Goal: Information Seeking & Learning: Learn about a topic

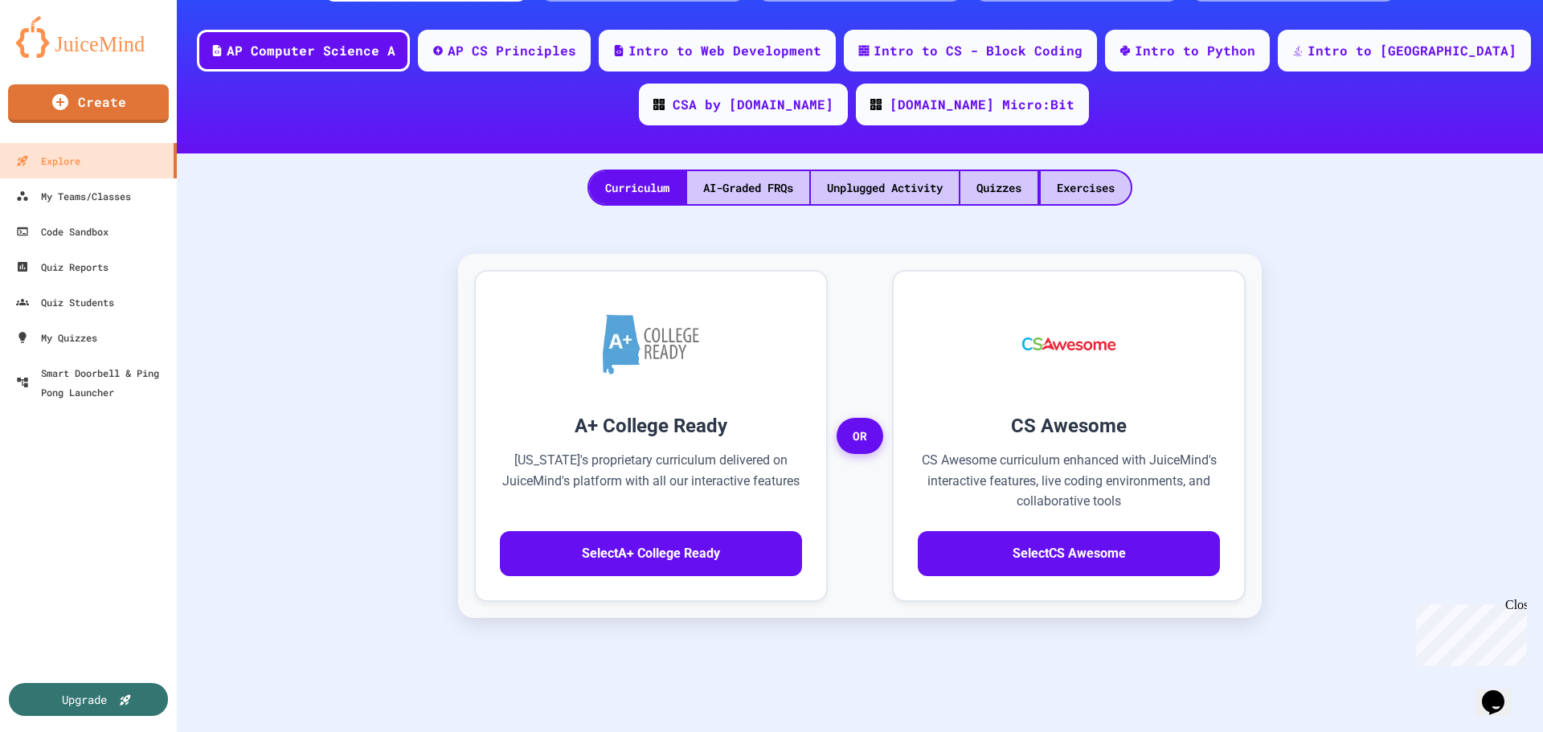
scroll to position [129, 0]
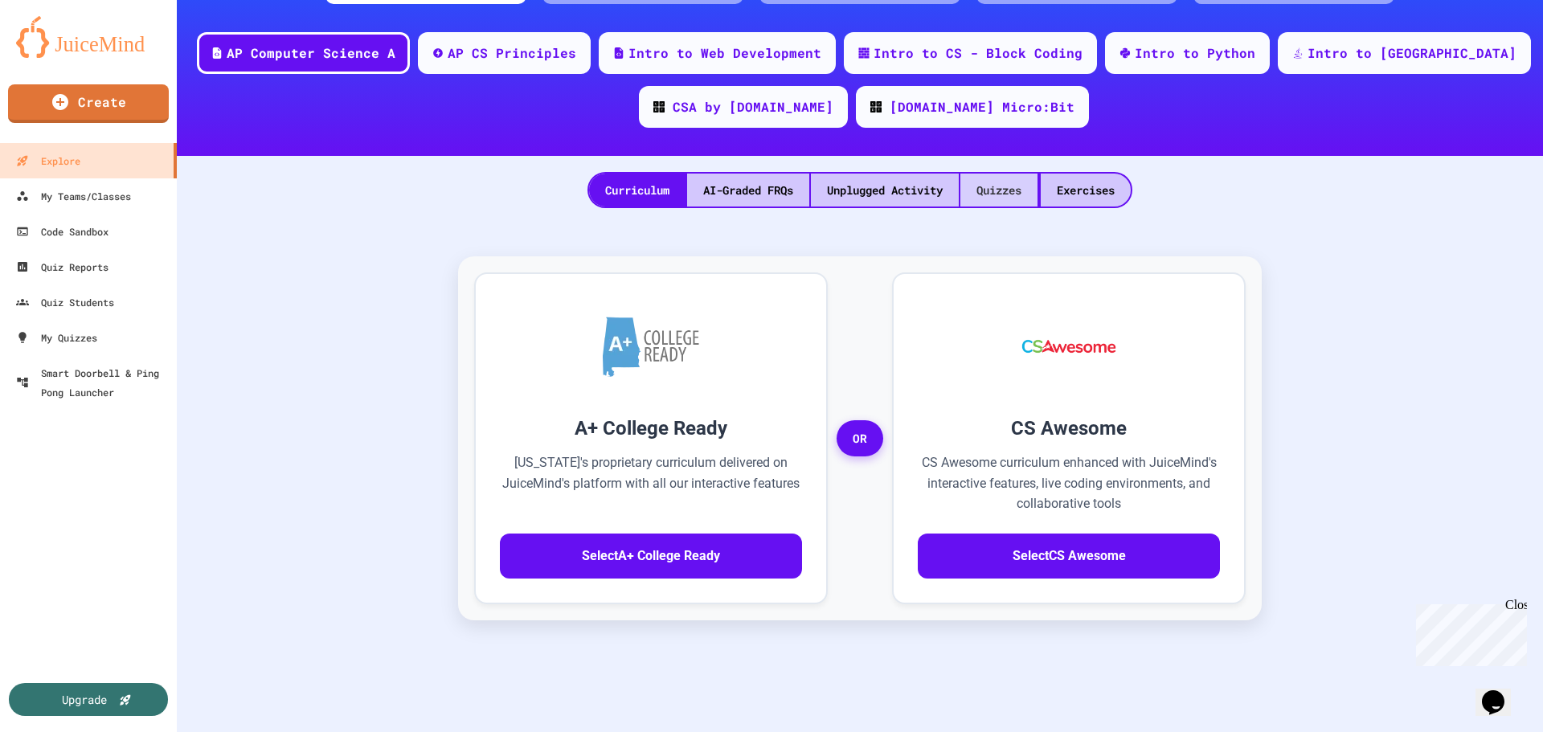
click at [988, 192] on div "Quizzes" at bounding box center [998, 190] width 77 height 33
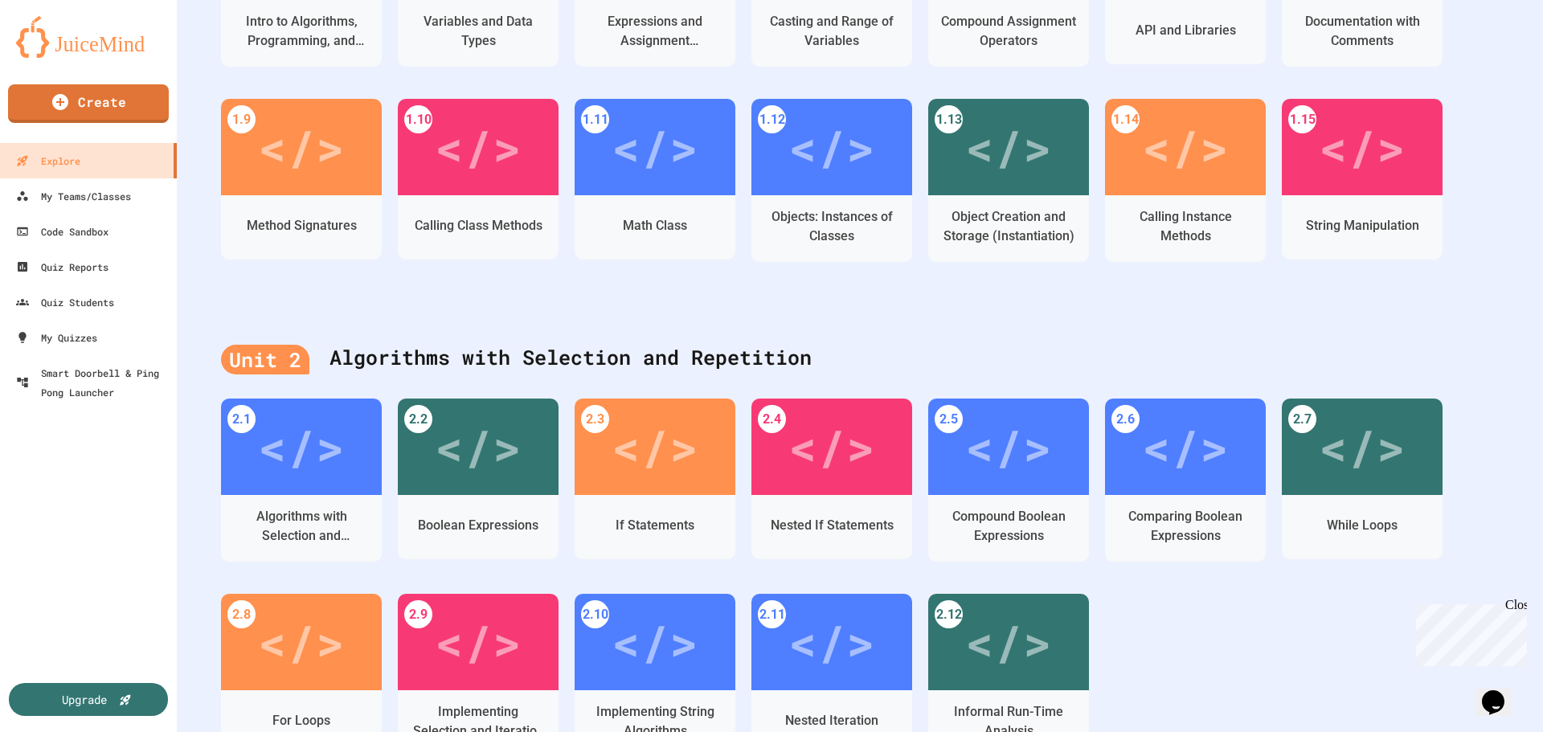
scroll to position [525, 0]
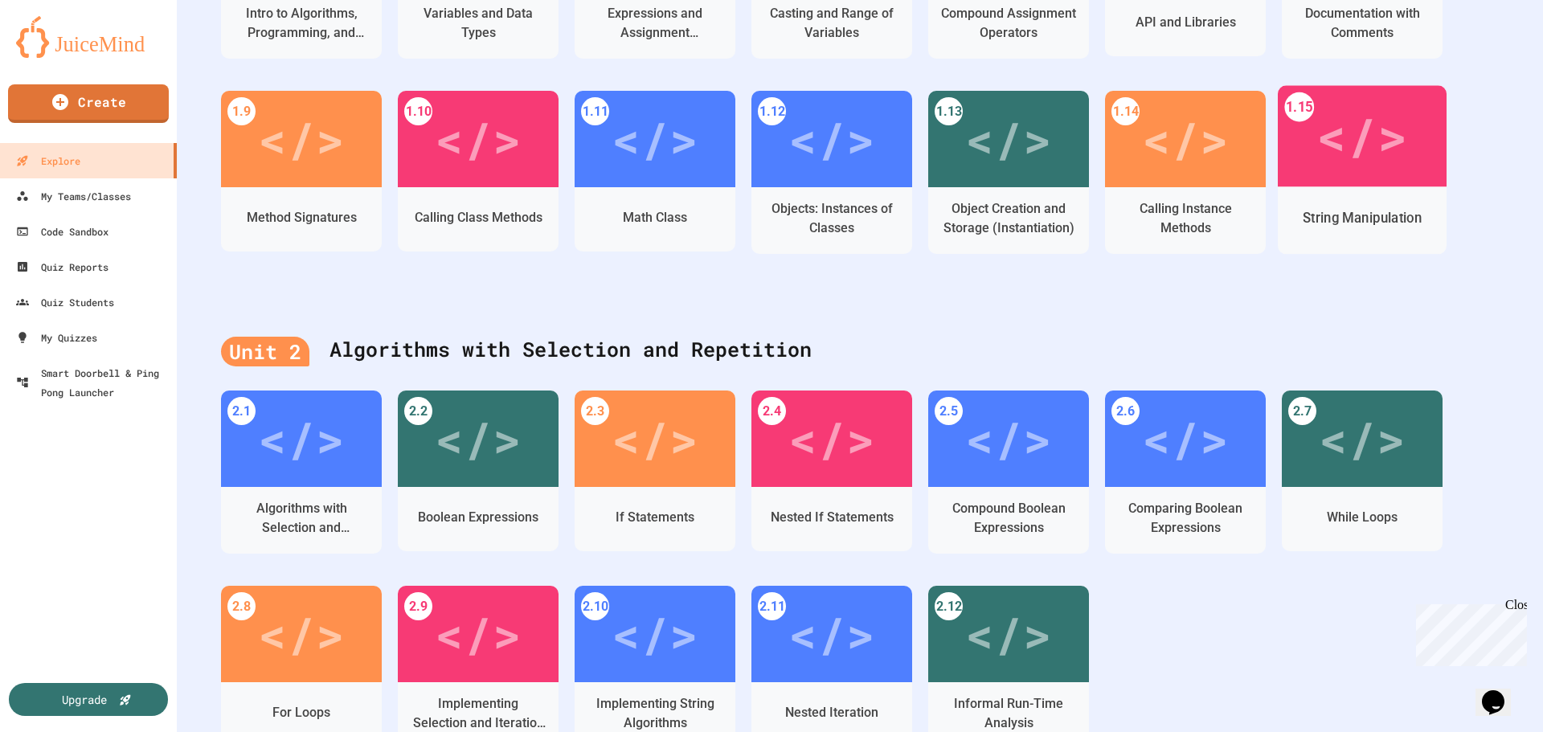
click at [1396, 187] on div "String Manipulation" at bounding box center [1362, 219] width 169 height 67
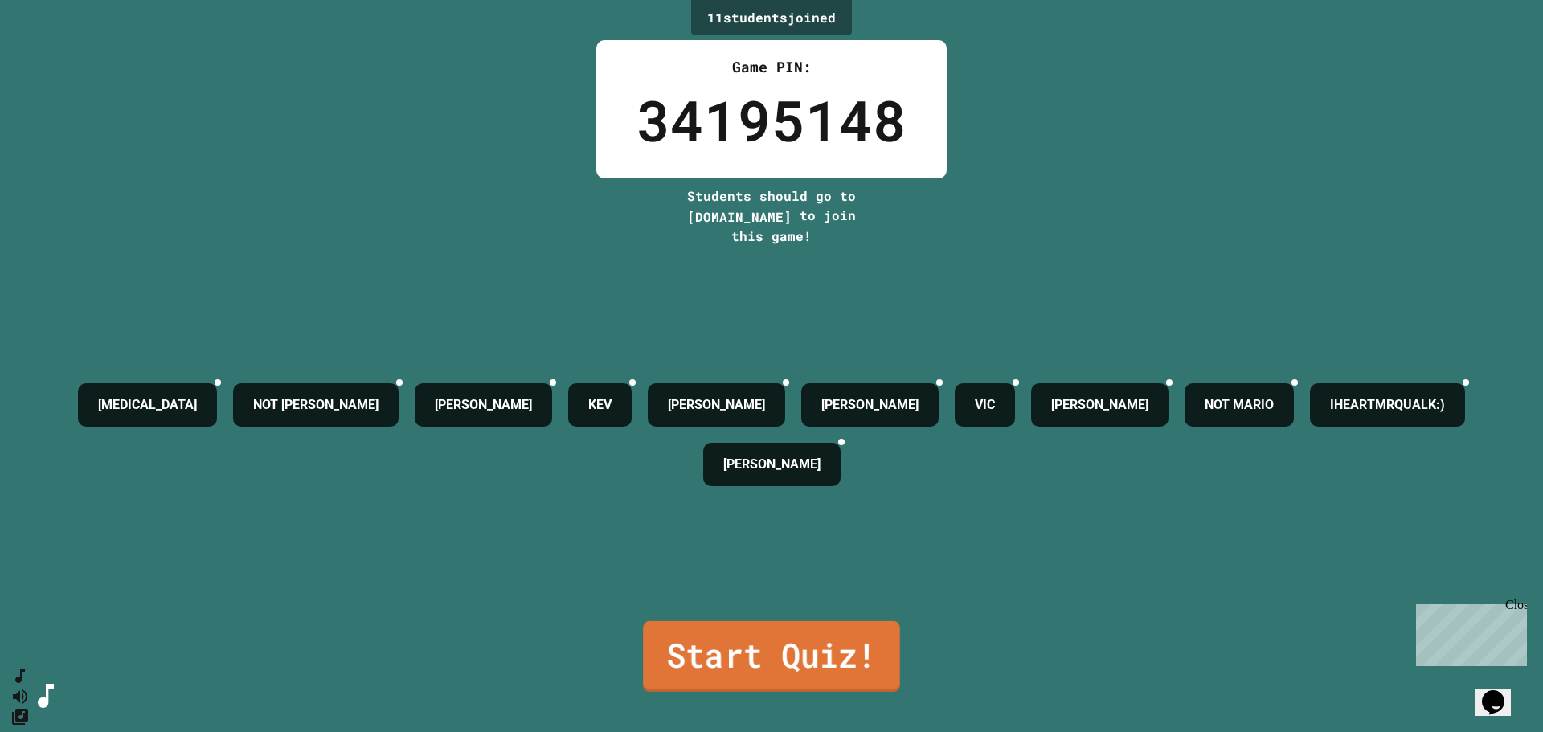
click at [779, 636] on link "Start Quiz!" at bounding box center [771, 656] width 257 height 71
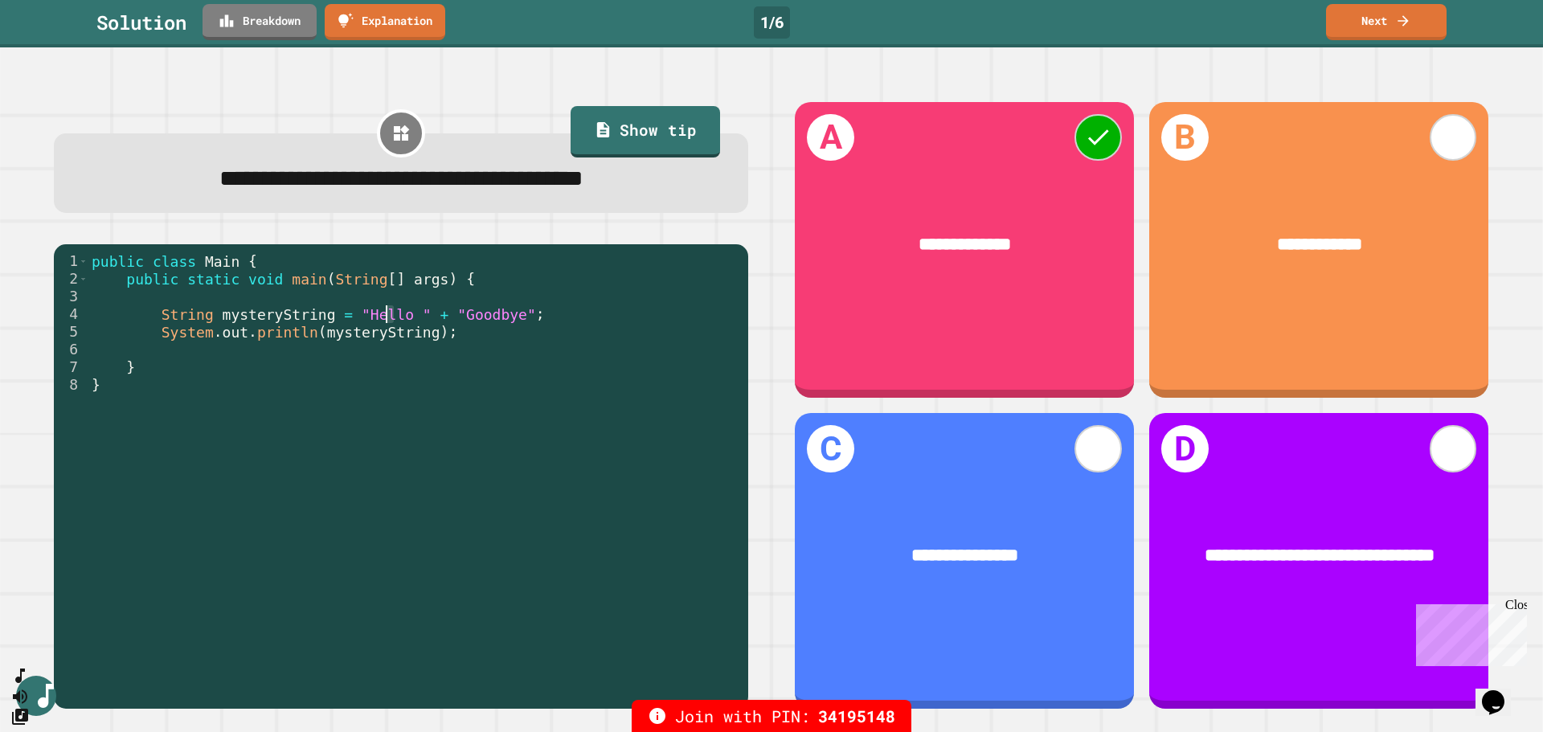
click at [387, 317] on div "public class Main { public static void main ( String [ ] args ) { String myster…" at bounding box center [414, 473] width 652 height 442
click at [1383, 18] on link "Next" at bounding box center [1385, 21] width 117 height 38
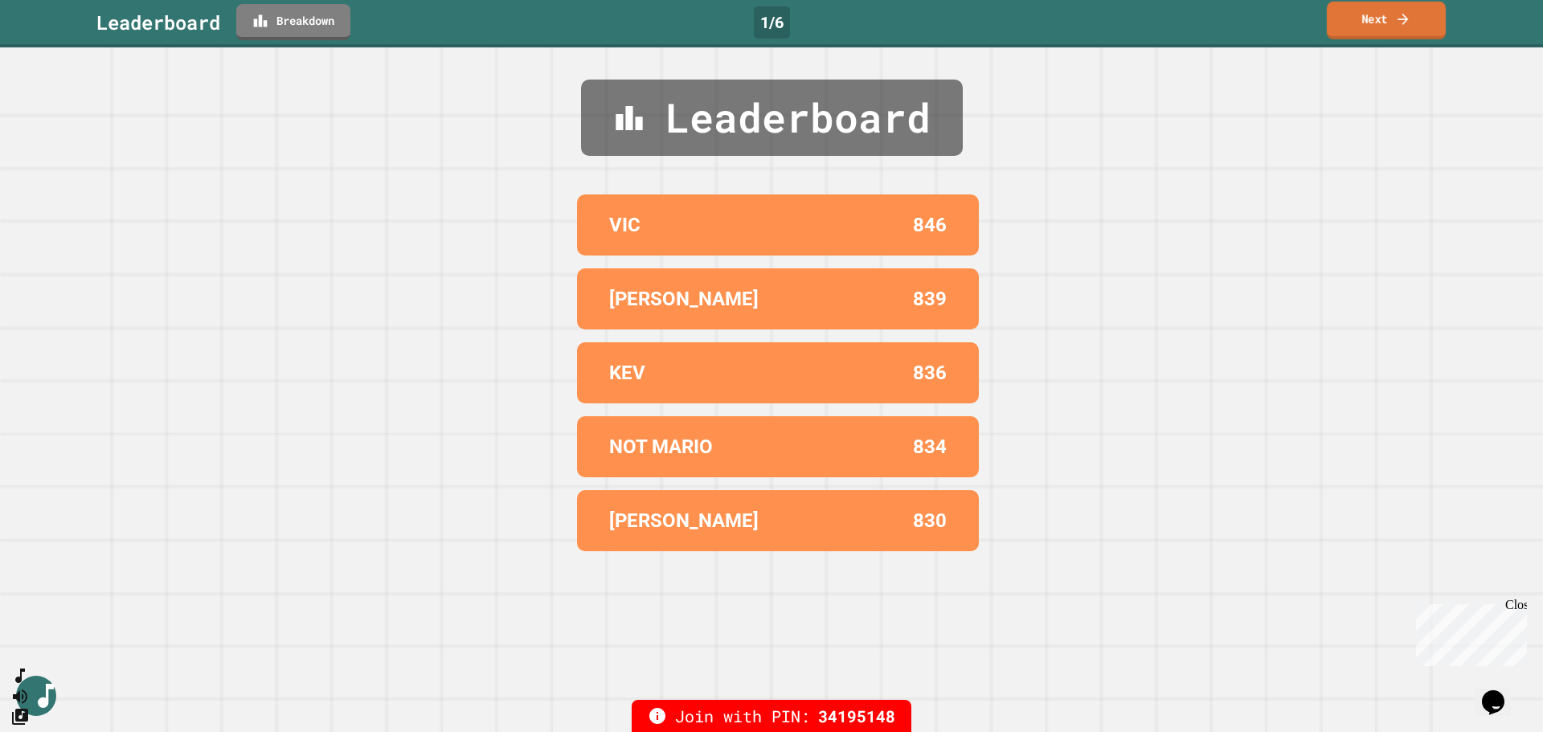
click at [1383, 18] on link "Next" at bounding box center [1386, 21] width 119 height 38
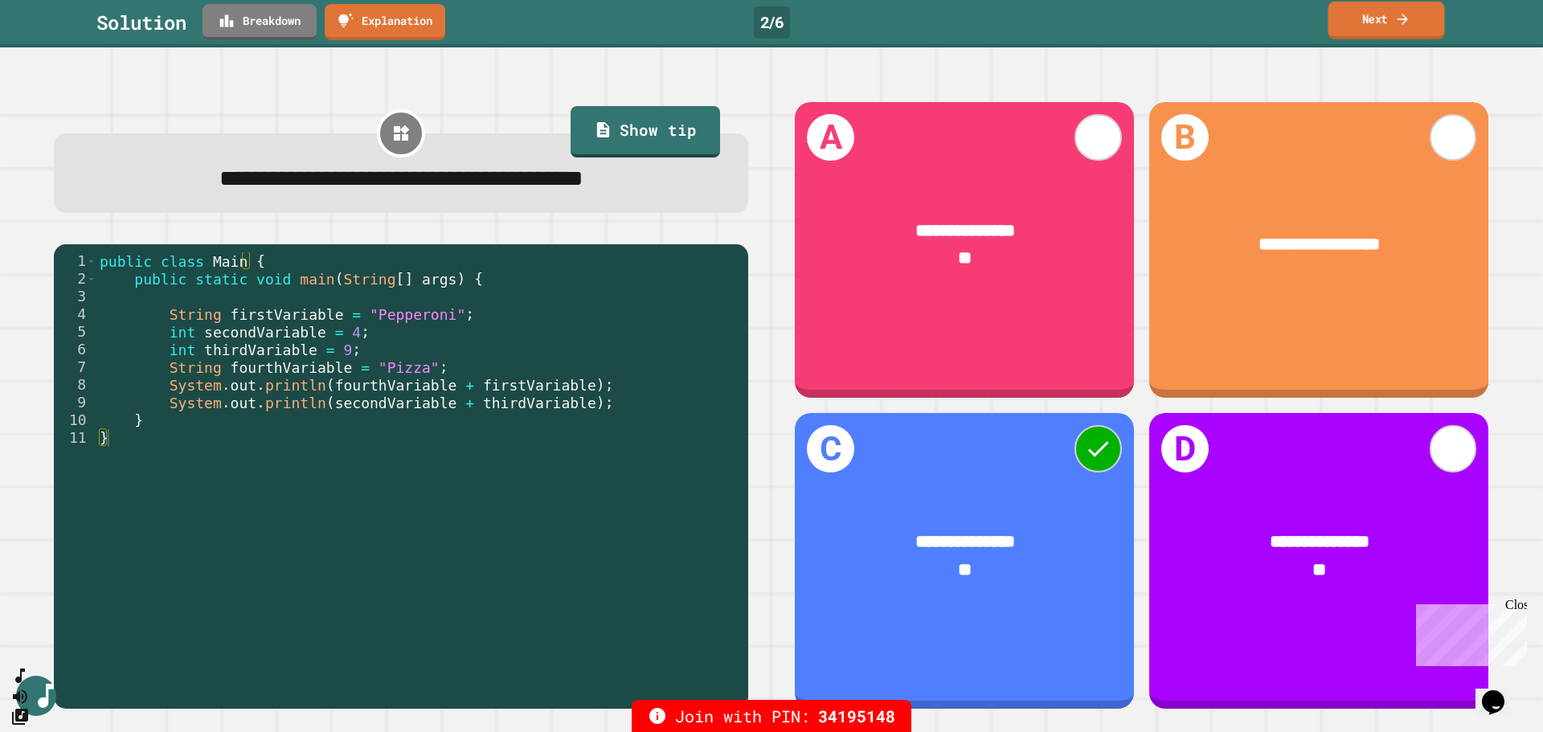
click at [1375, 14] on link "Next" at bounding box center [1385, 21] width 117 height 38
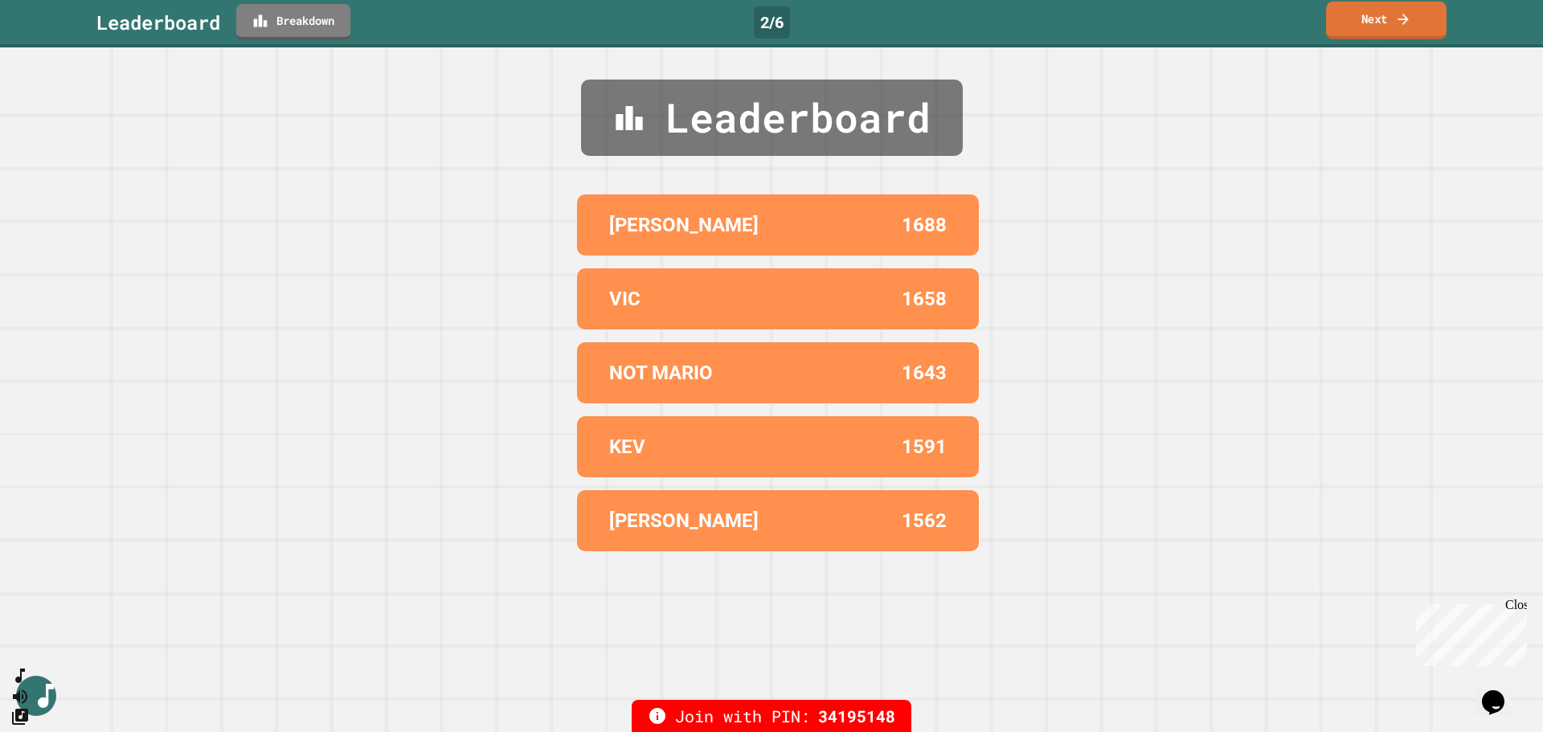
click at [1380, 13] on link "Next" at bounding box center [1386, 21] width 121 height 38
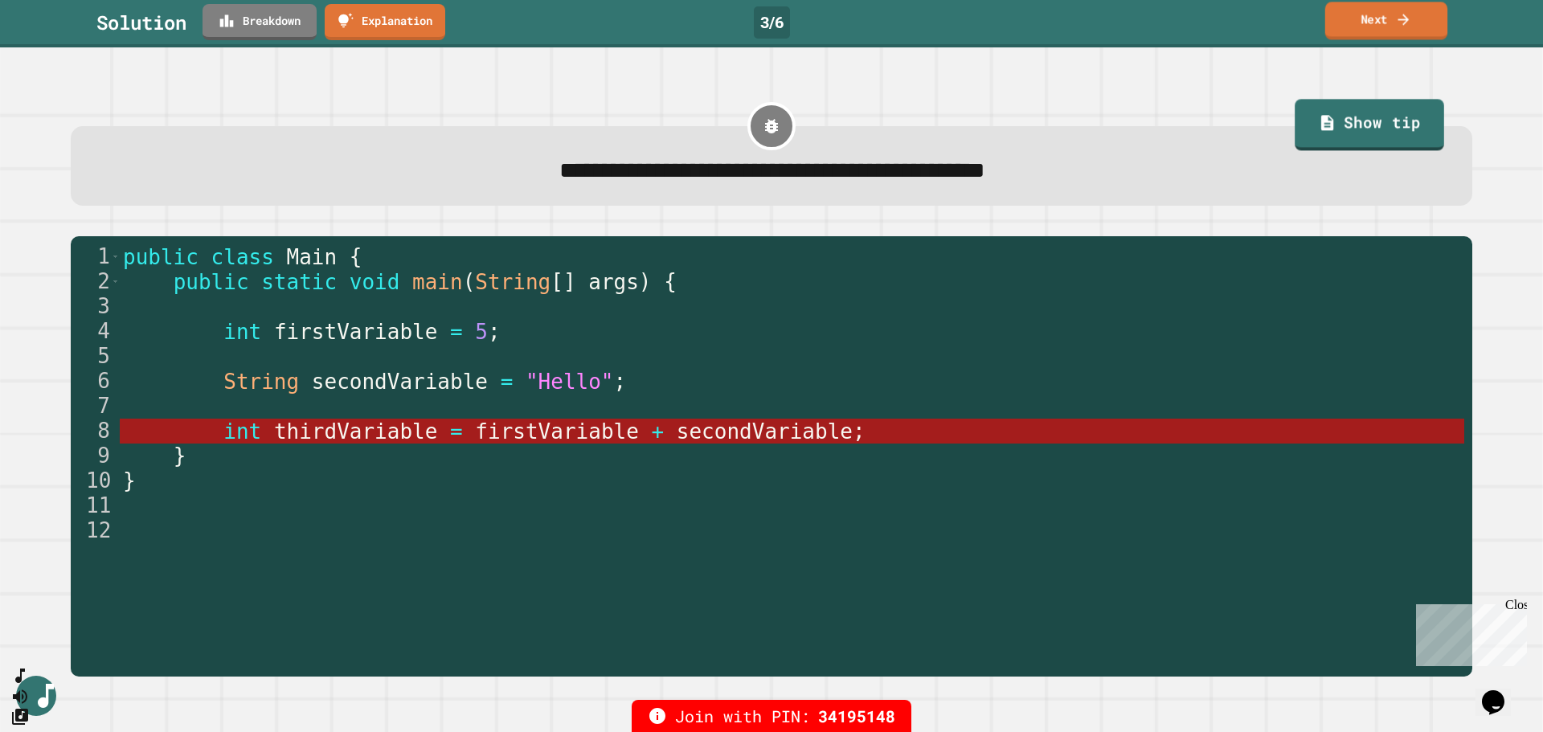
click at [1387, 23] on link "Next" at bounding box center [1386, 21] width 122 height 38
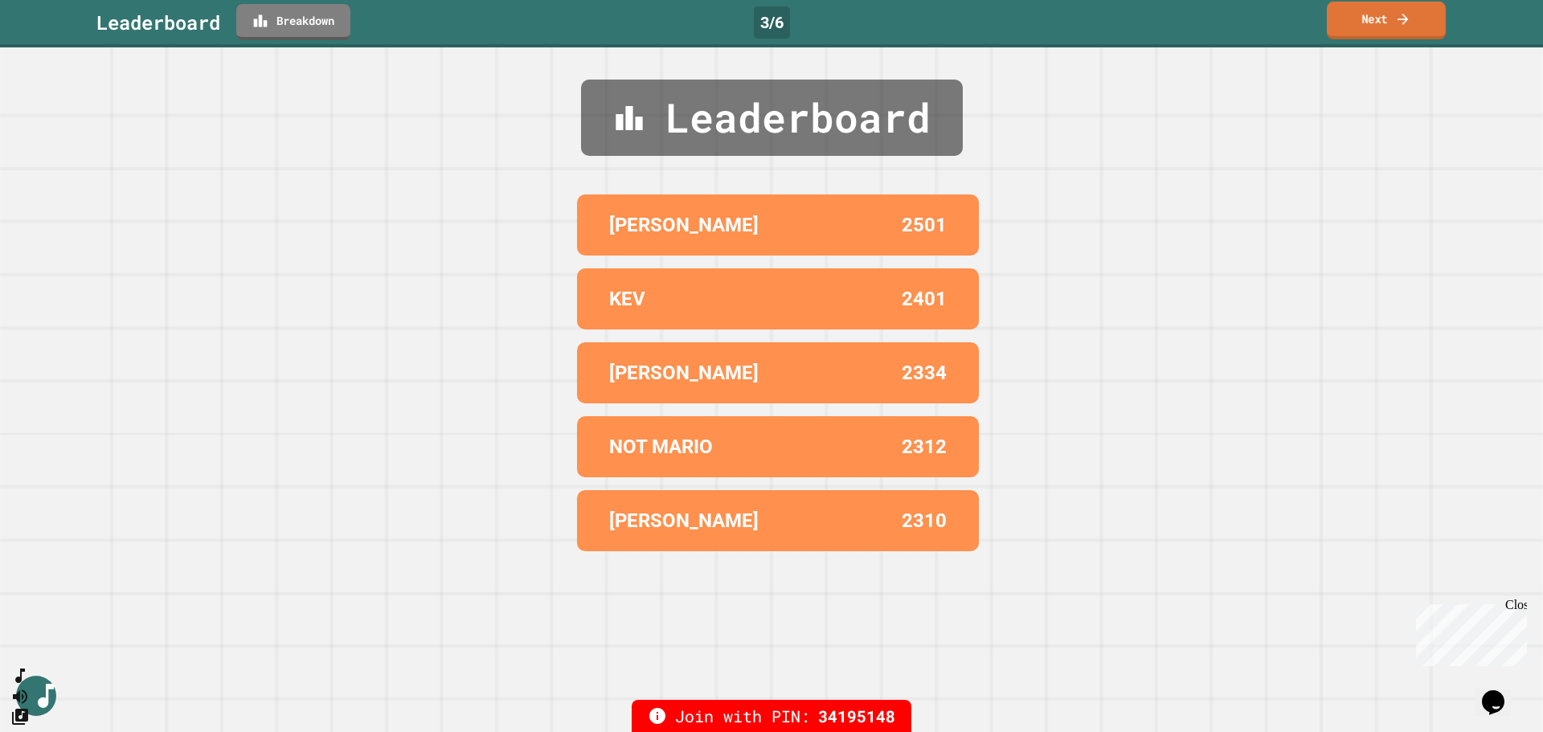
click at [1372, 31] on link "Next" at bounding box center [1386, 21] width 119 height 38
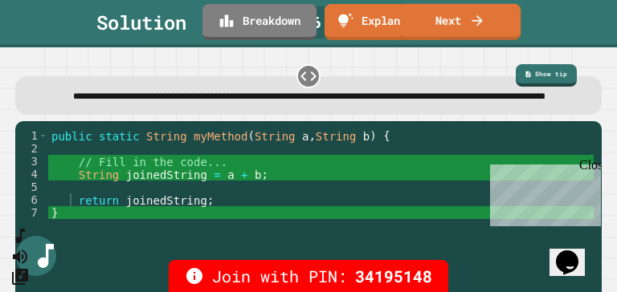
click at [501, 13] on link "Next" at bounding box center [460, 22] width 121 height 36
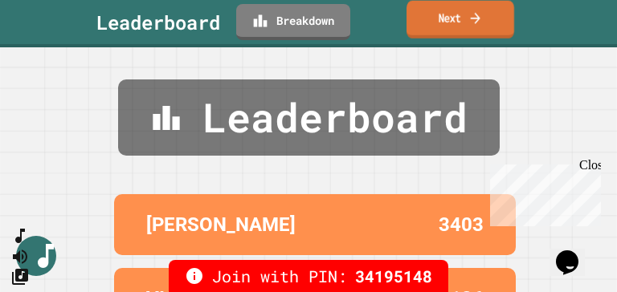
click at [481, 18] on icon at bounding box center [475, 18] width 14 height 17
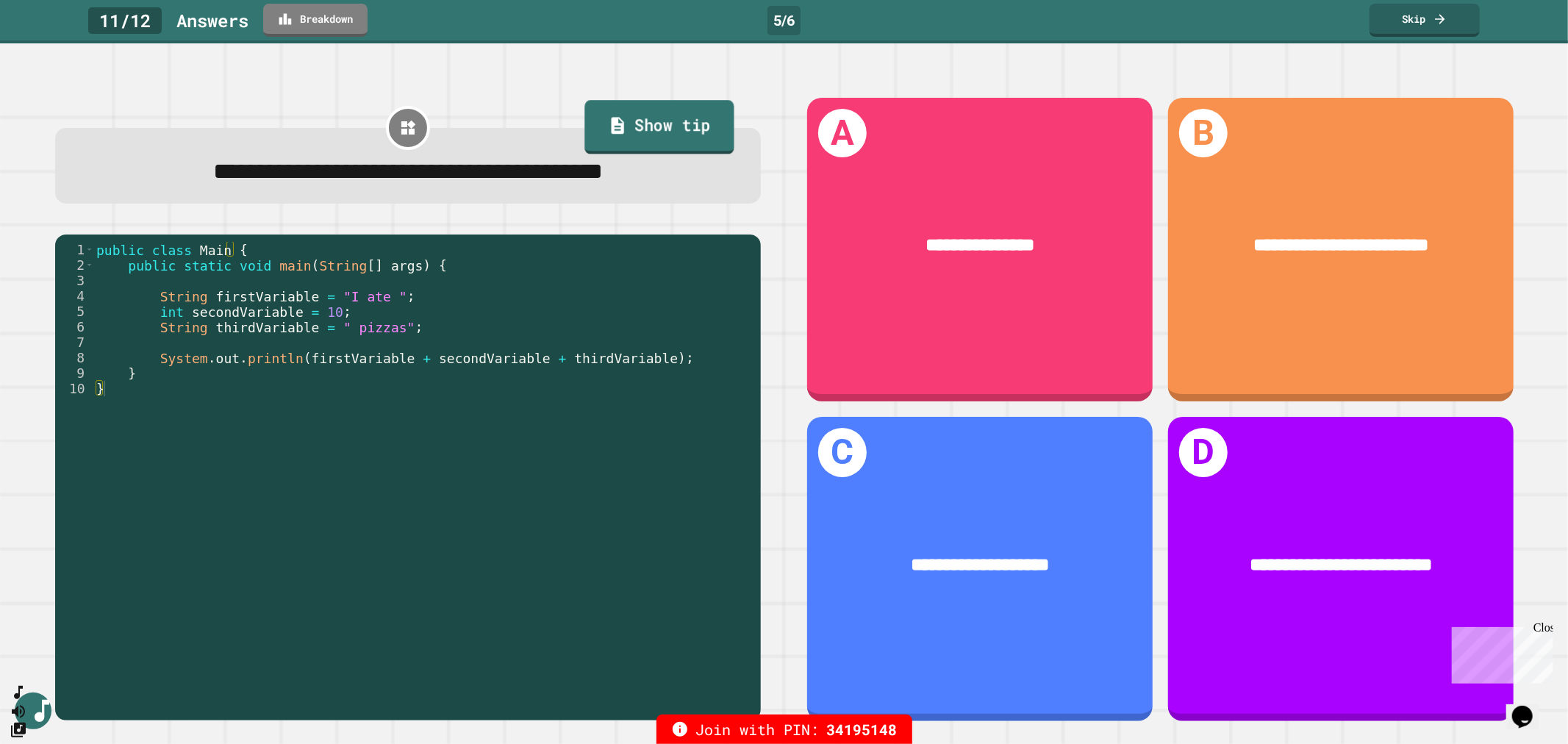
click at [629, 115] on link "Show tip" at bounding box center [660, 126] width 149 height 54
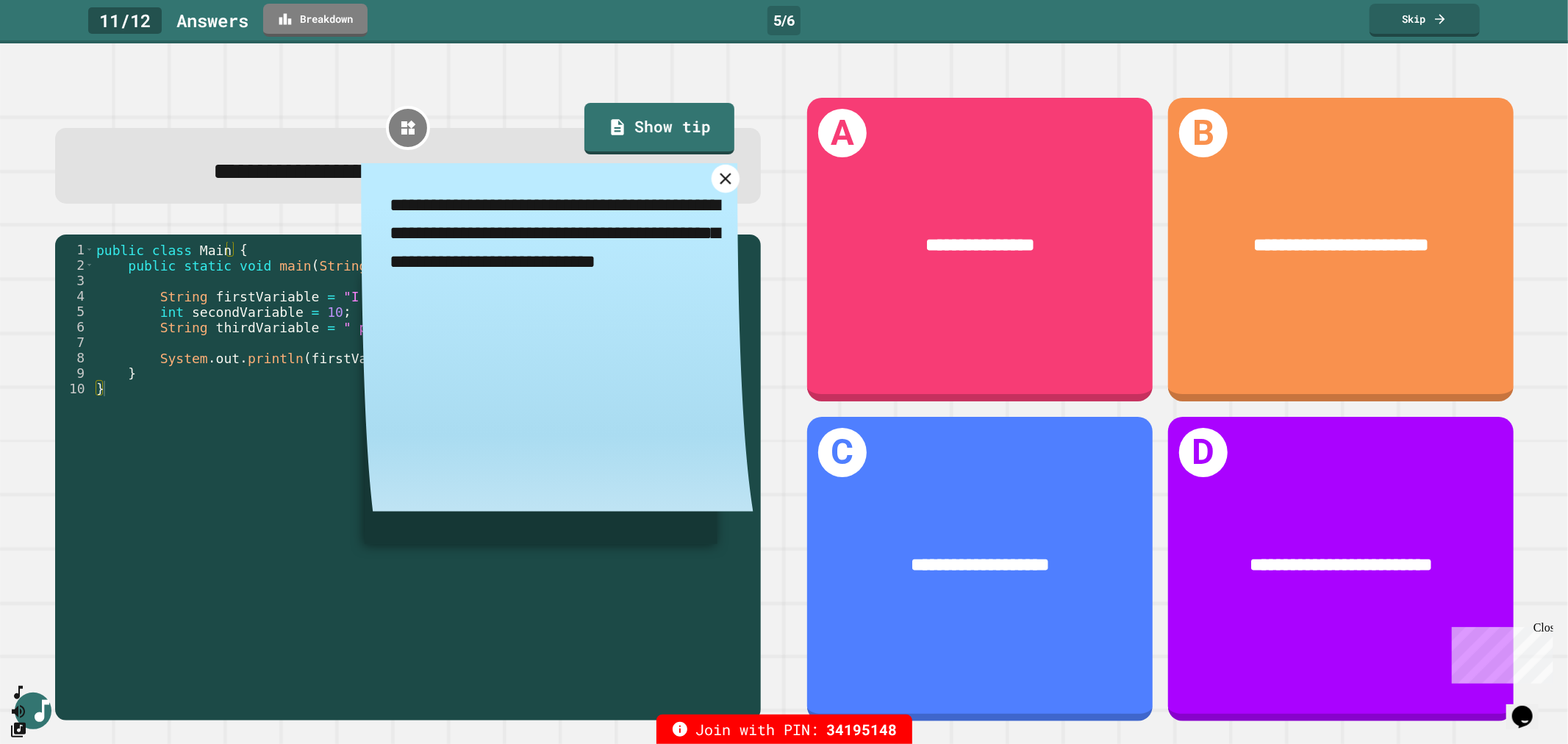
click at [720, 180] on icon at bounding box center [725, 178] width 11 height 11
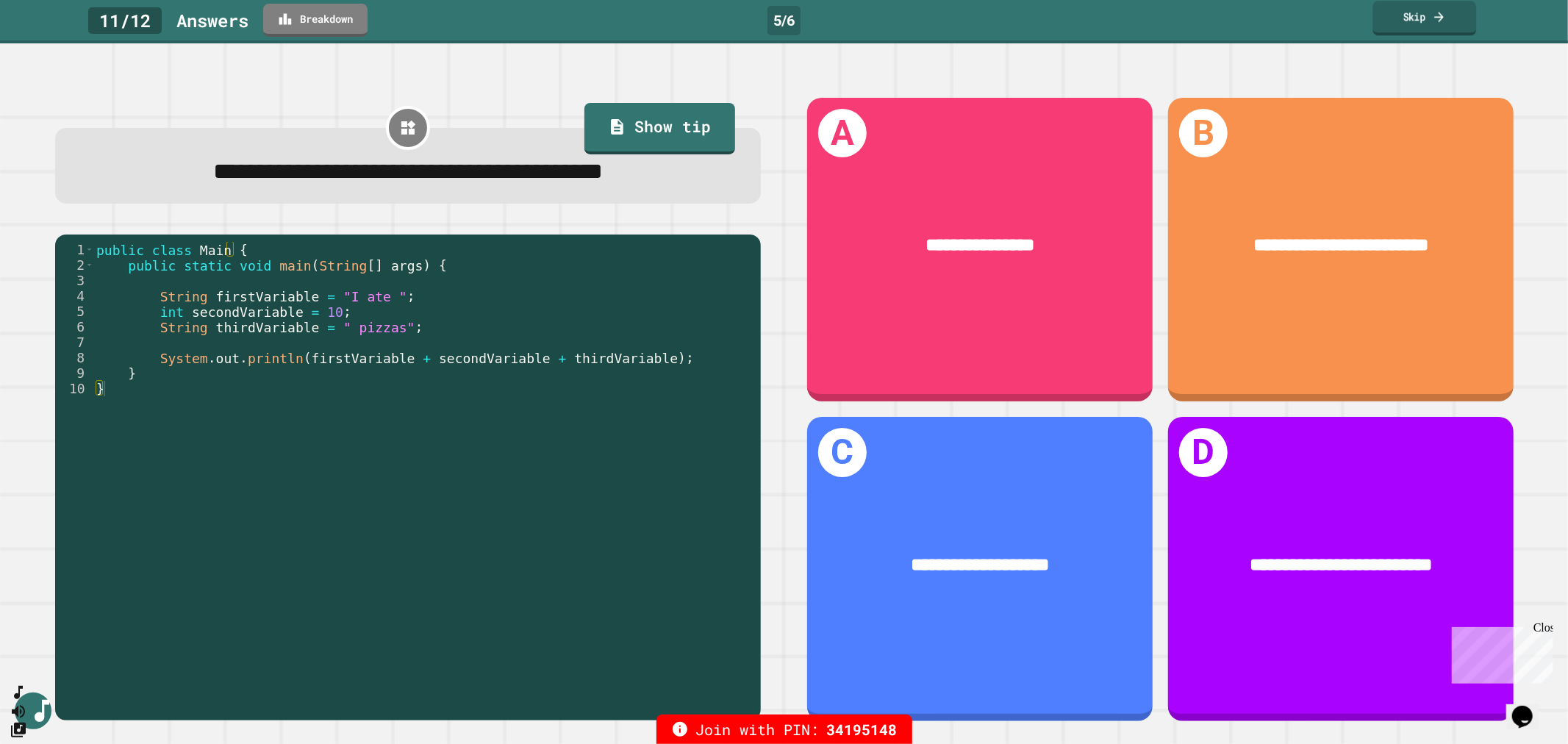
click at [1411, 20] on link "Skip" at bounding box center [1423, 18] width 103 height 35
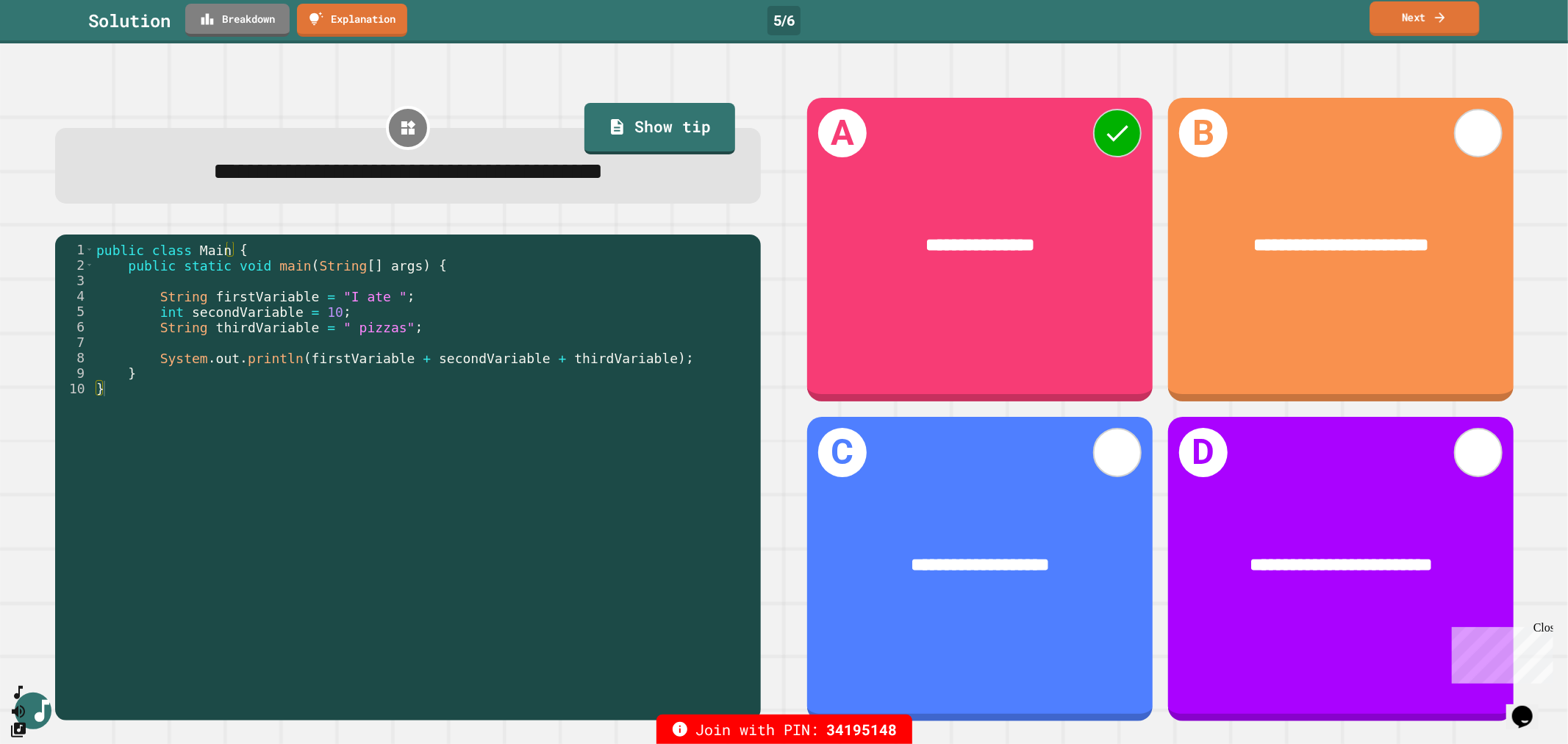
click at [1411, 22] on link "Next" at bounding box center [1424, 19] width 110 height 35
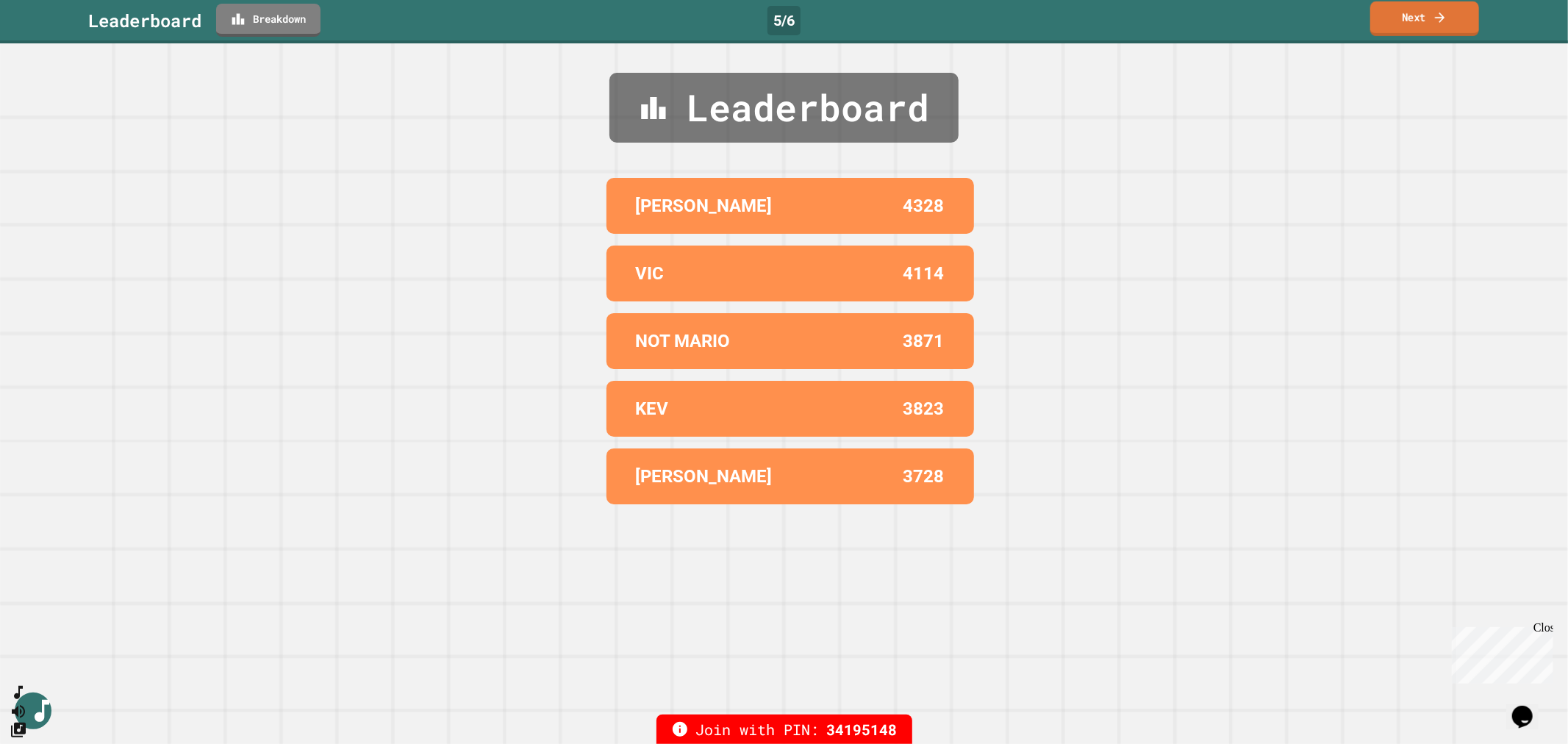
click at [1411, 22] on link "Next" at bounding box center [1424, 19] width 109 height 35
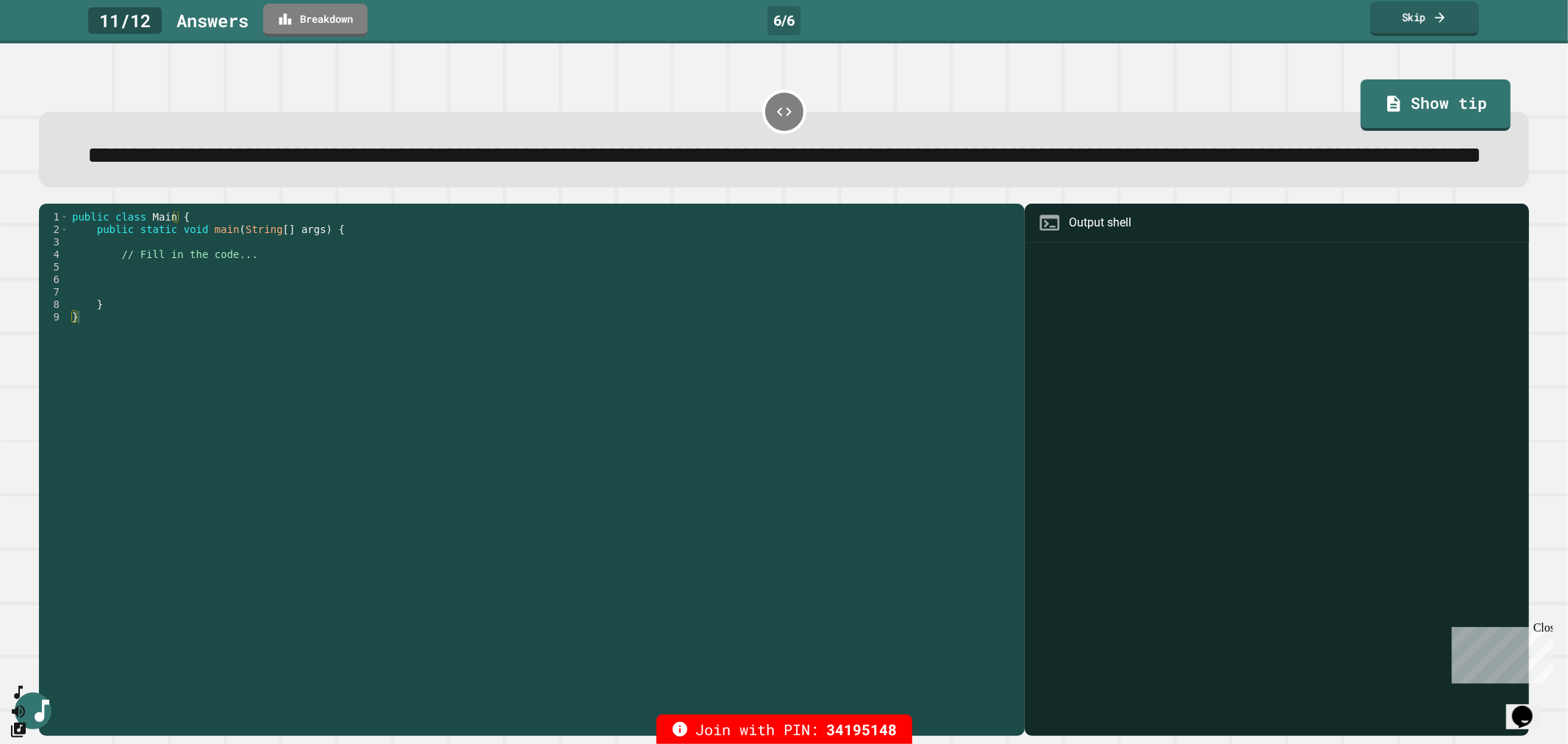
click at [1411, 22] on link "Skip" at bounding box center [1424, 19] width 109 height 35
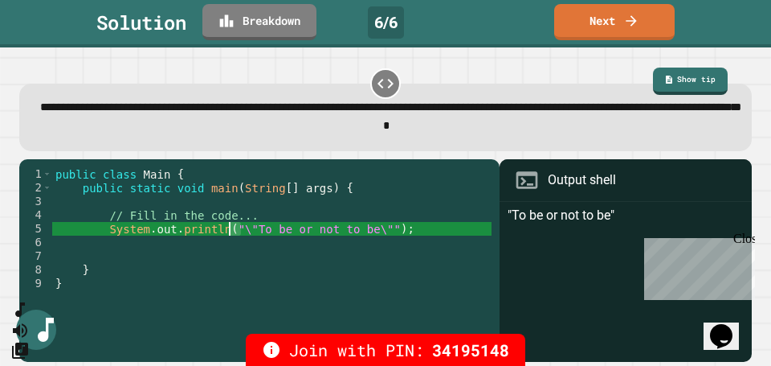
drag, startPoint x: 240, startPoint y: 231, endPoint x: 231, endPoint y: 231, distance: 9.7
click at [231, 231] on div "public class Main { public static void main ( String [ ] args ) { // Fill in th…" at bounding box center [272, 262] width 440 height 191
drag, startPoint x: 364, startPoint y: 230, endPoint x: 350, endPoint y: 231, distance: 14.5
click at [350, 231] on div "public class Main { public static void main ( String [ ] args ) { // Fill in th…" at bounding box center [272, 262] width 440 height 191
click at [629, 17] on icon at bounding box center [632, 18] width 16 height 17
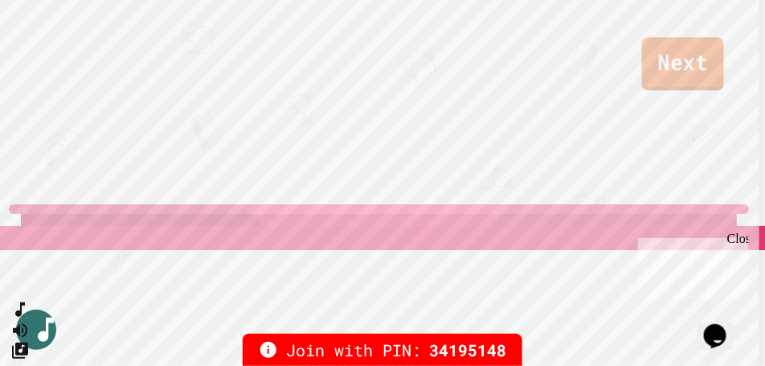
click at [698, 67] on link "Next" at bounding box center [683, 63] width 82 height 53
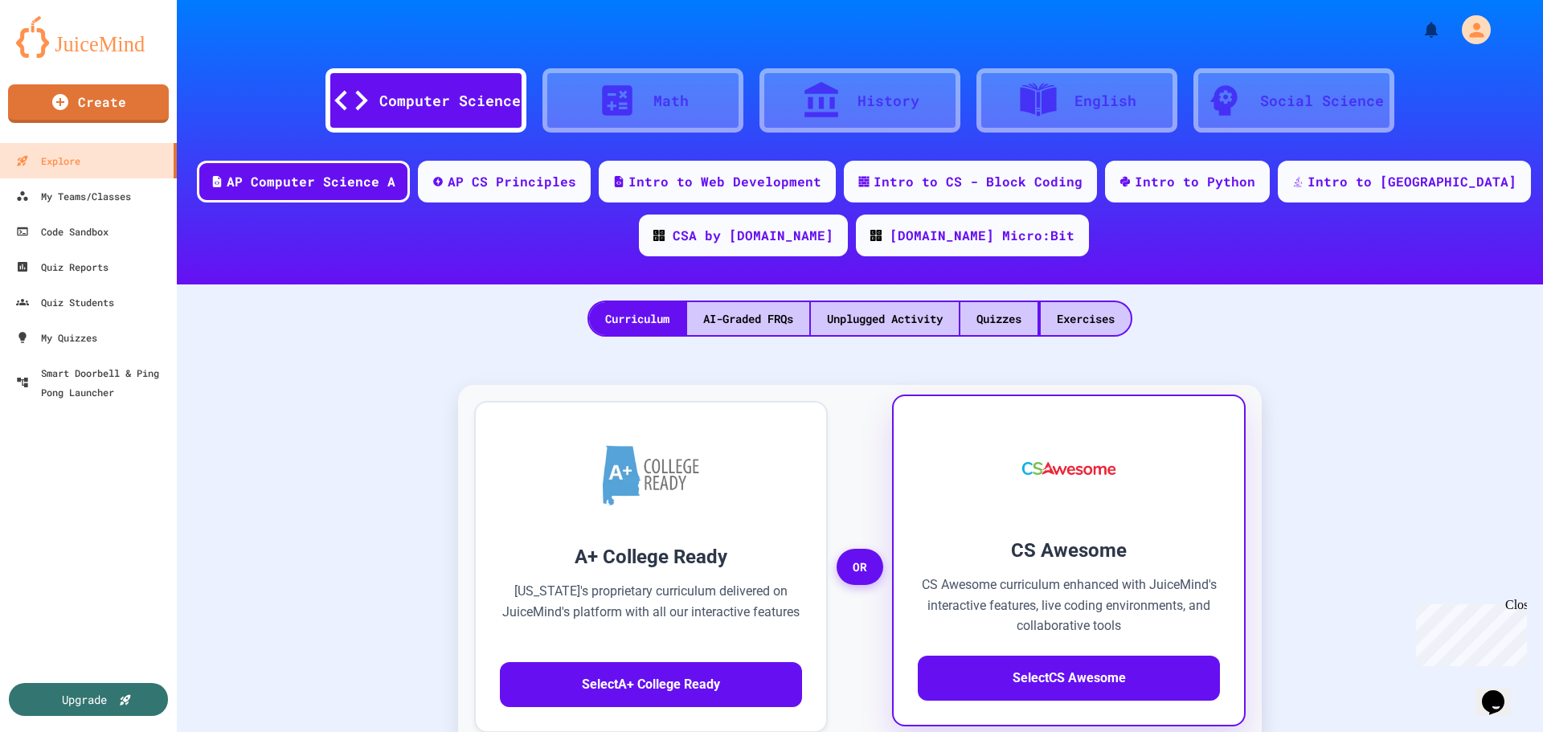
click at [947, 483] on div at bounding box center [1069, 468] width 302 height 96
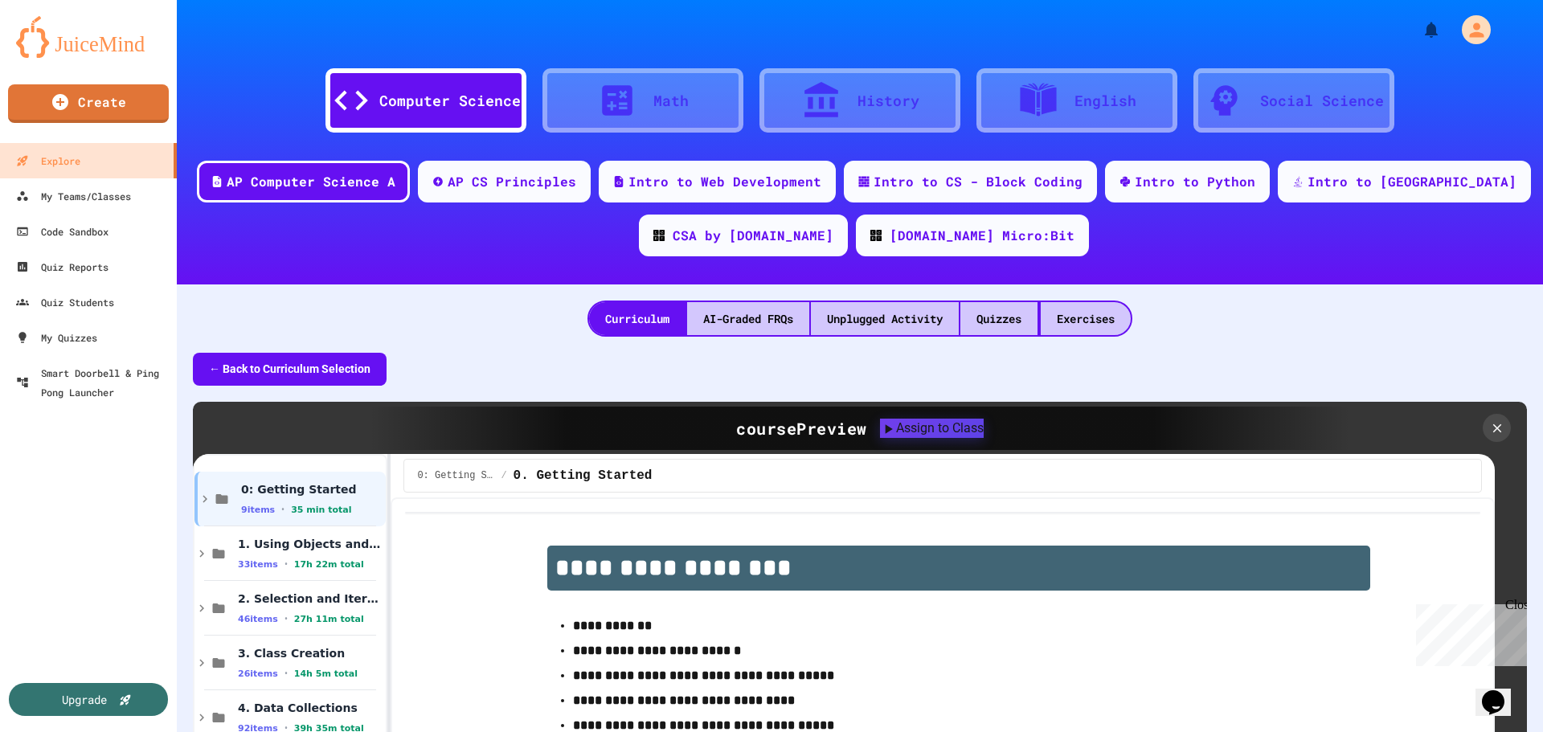
click at [1448, 330] on div "Curriculum AI-Graded FRQs Unplugged Activity Quizzes Exercises" at bounding box center [860, 310] width 1366 height 52
click at [1008, 318] on div "Quizzes" at bounding box center [998, 318] width 77 height 33
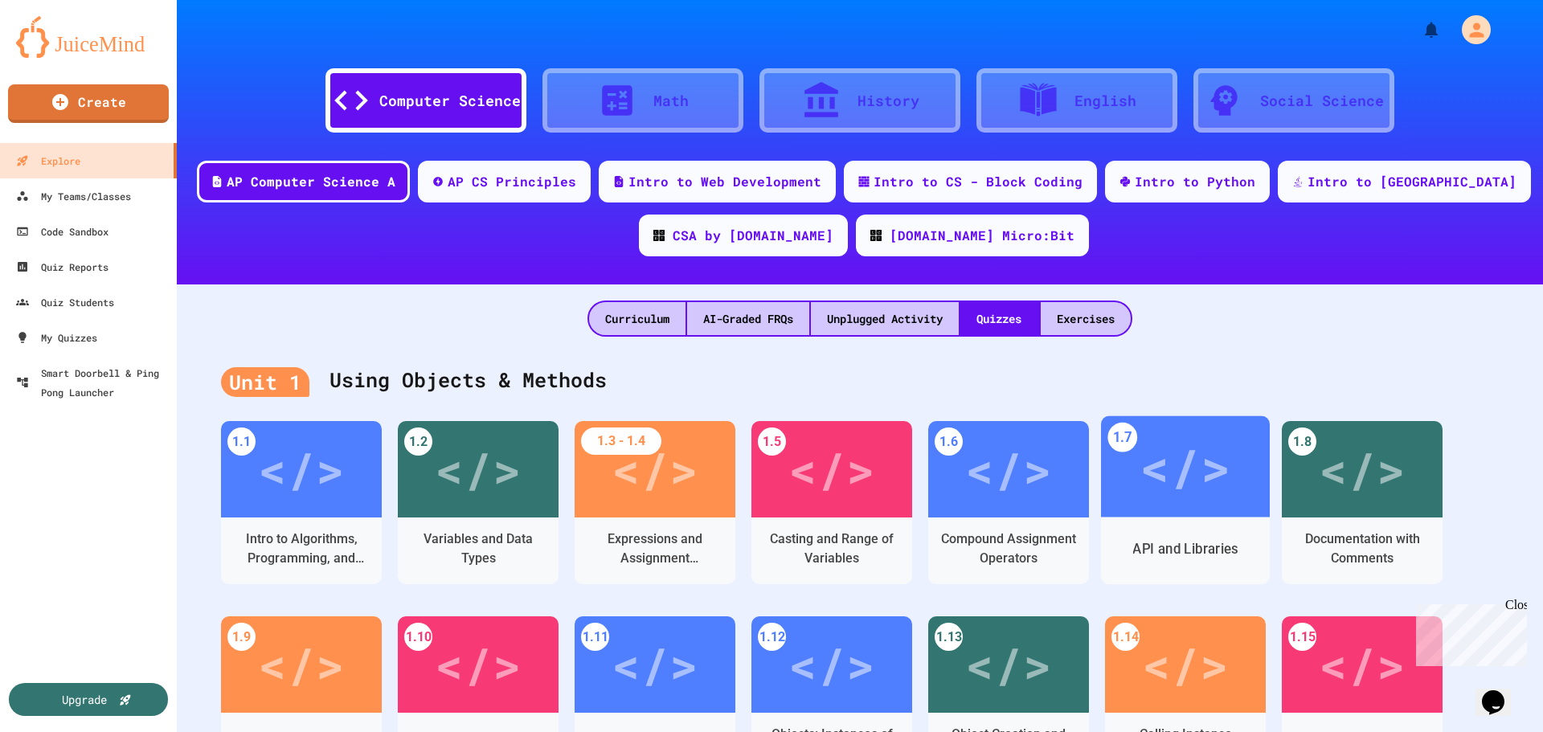
scroll to position [241, 0]
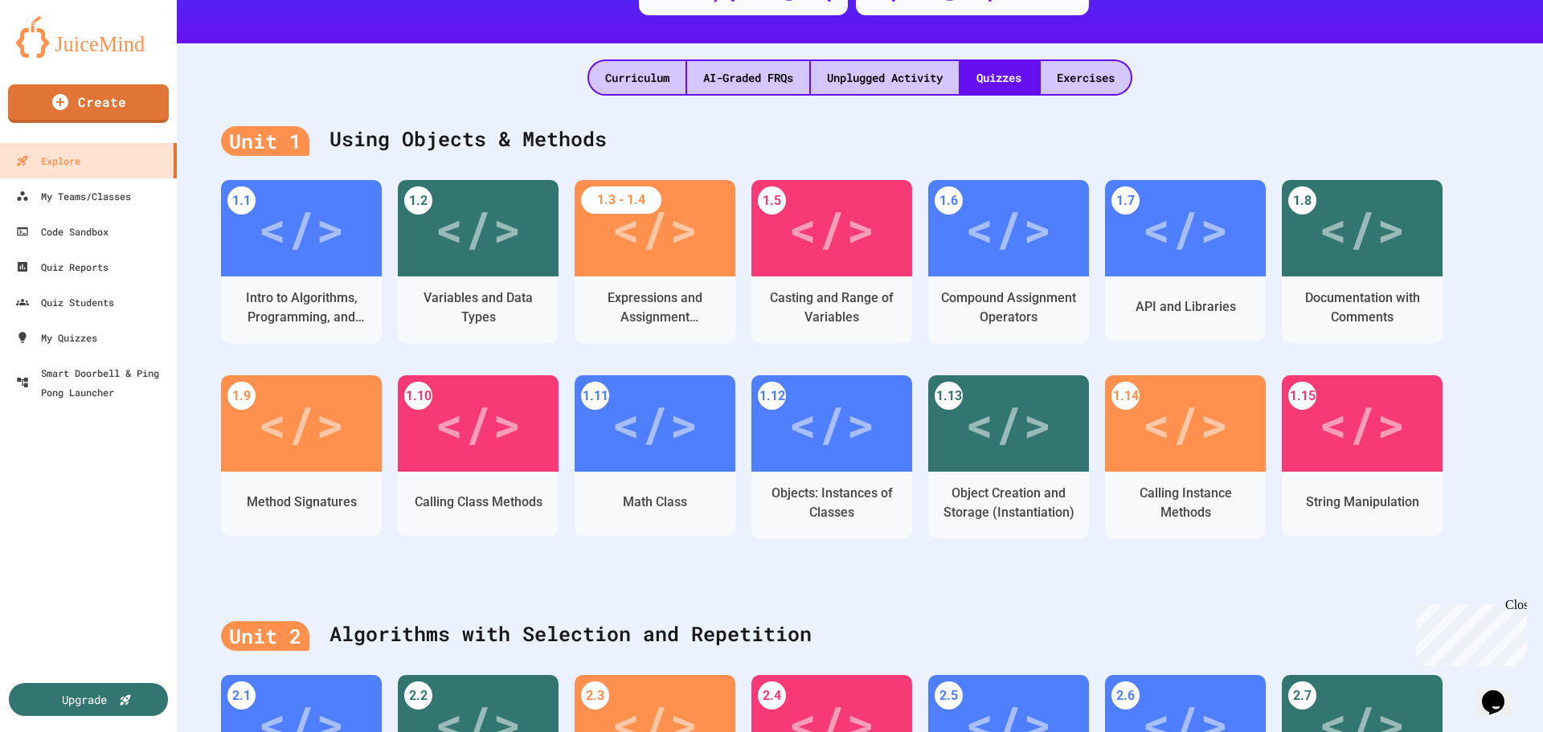
click at [930, 589] on div "Unit 1 Using Objects & Methods 1.1 </> Intro to Algorithms, Programming, and Co…" at bounding box center [860, 343] width 1366 height 495
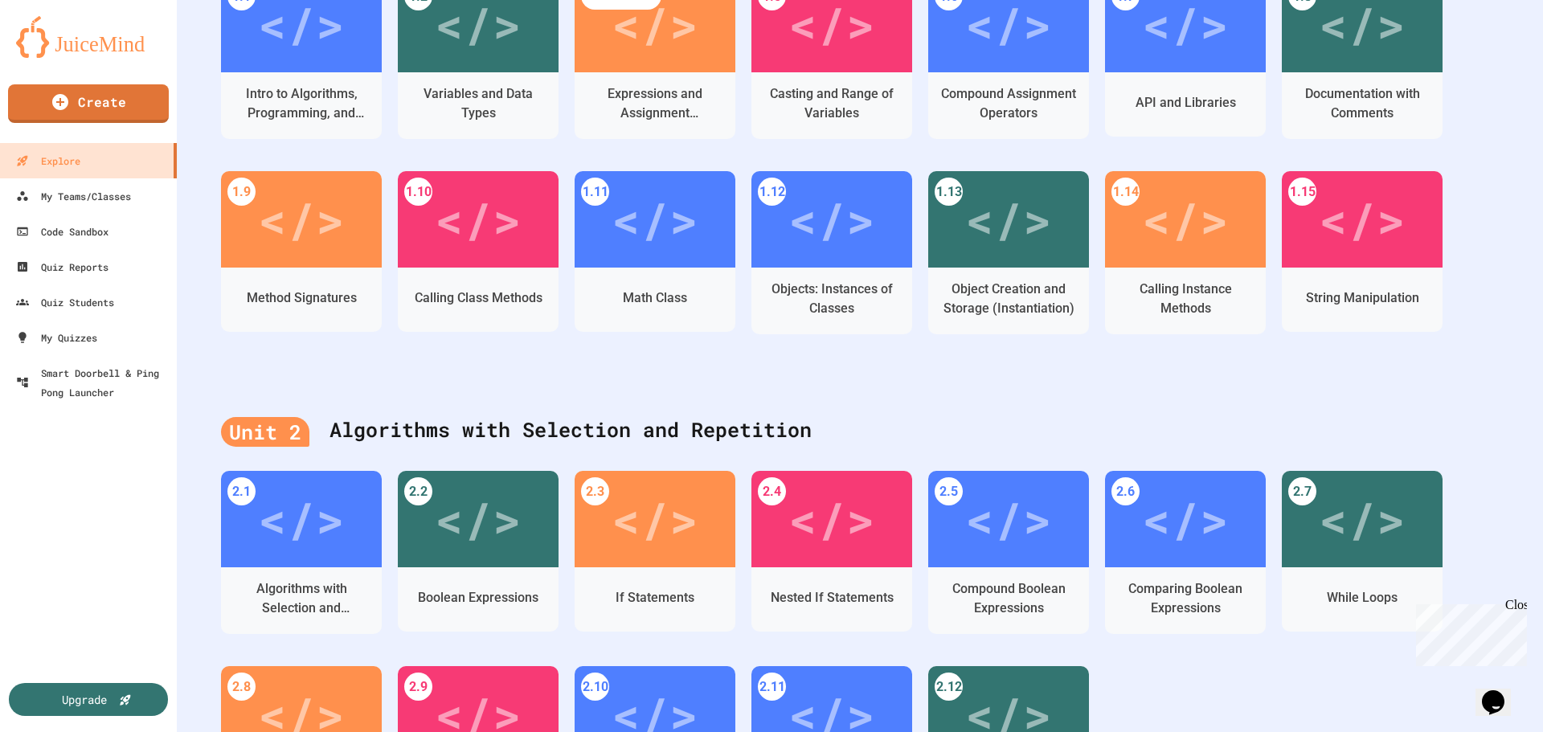
scroll to position [448, 0]
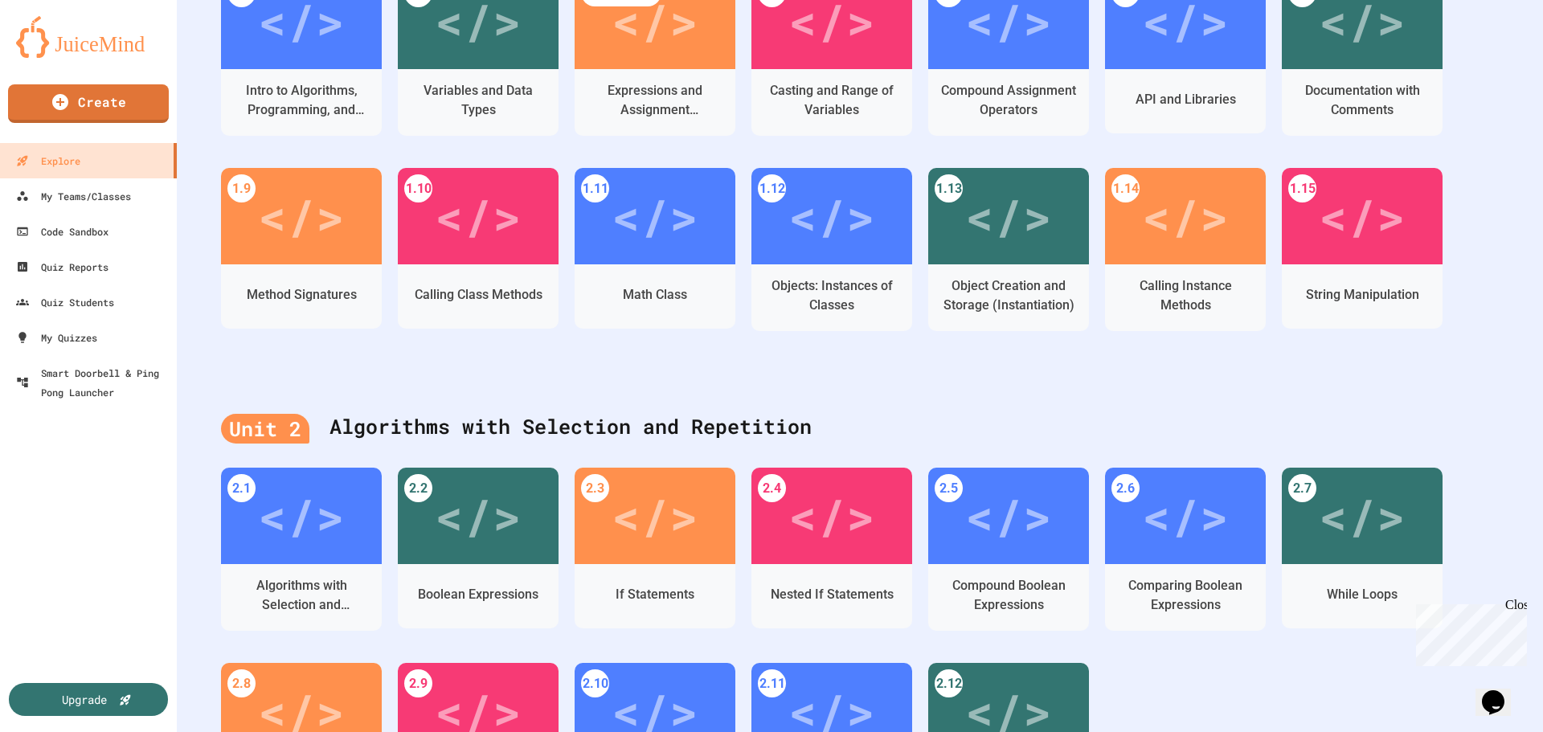
click at [1068, 384] on div "Unit 2 Algorithms with Selection and Repetition 2.1 </> Algorithms with Selecti…" at bounding box center [860, 630] width 1366 height 495
click at [1388, 287] on div "String Manipulation" at bounding box center [1361, 295] width 119 height 20
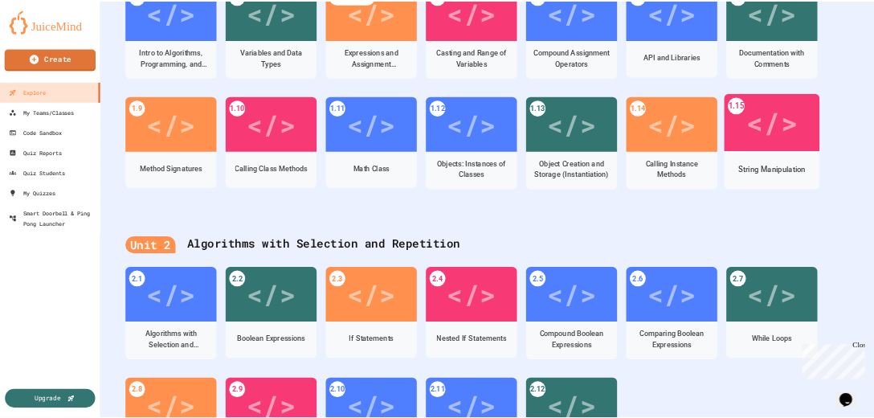
scroll to position [356, 0]
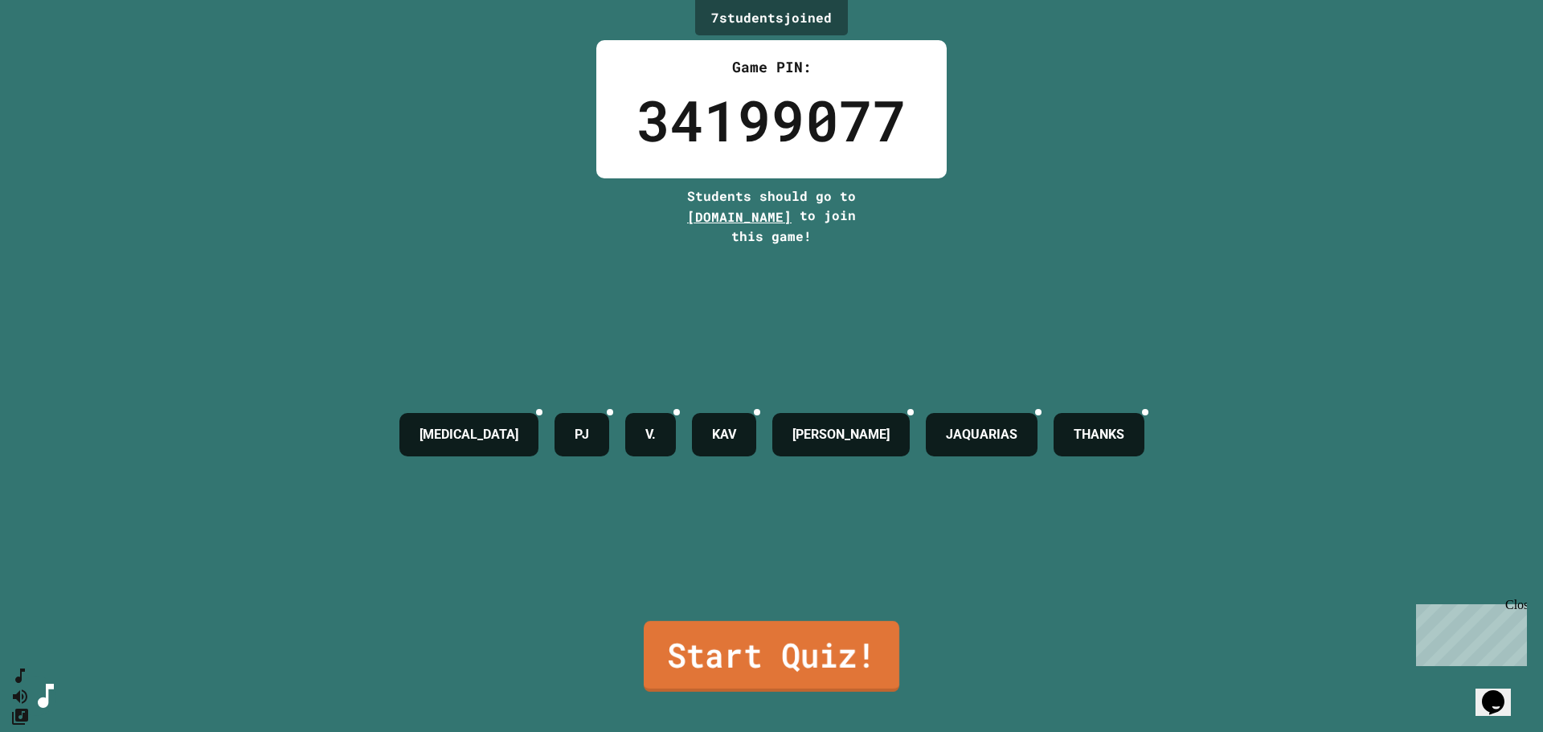
click at [803, 648] on link "Start Quiz!" at bounding box center [772, 656] width 256 height 71
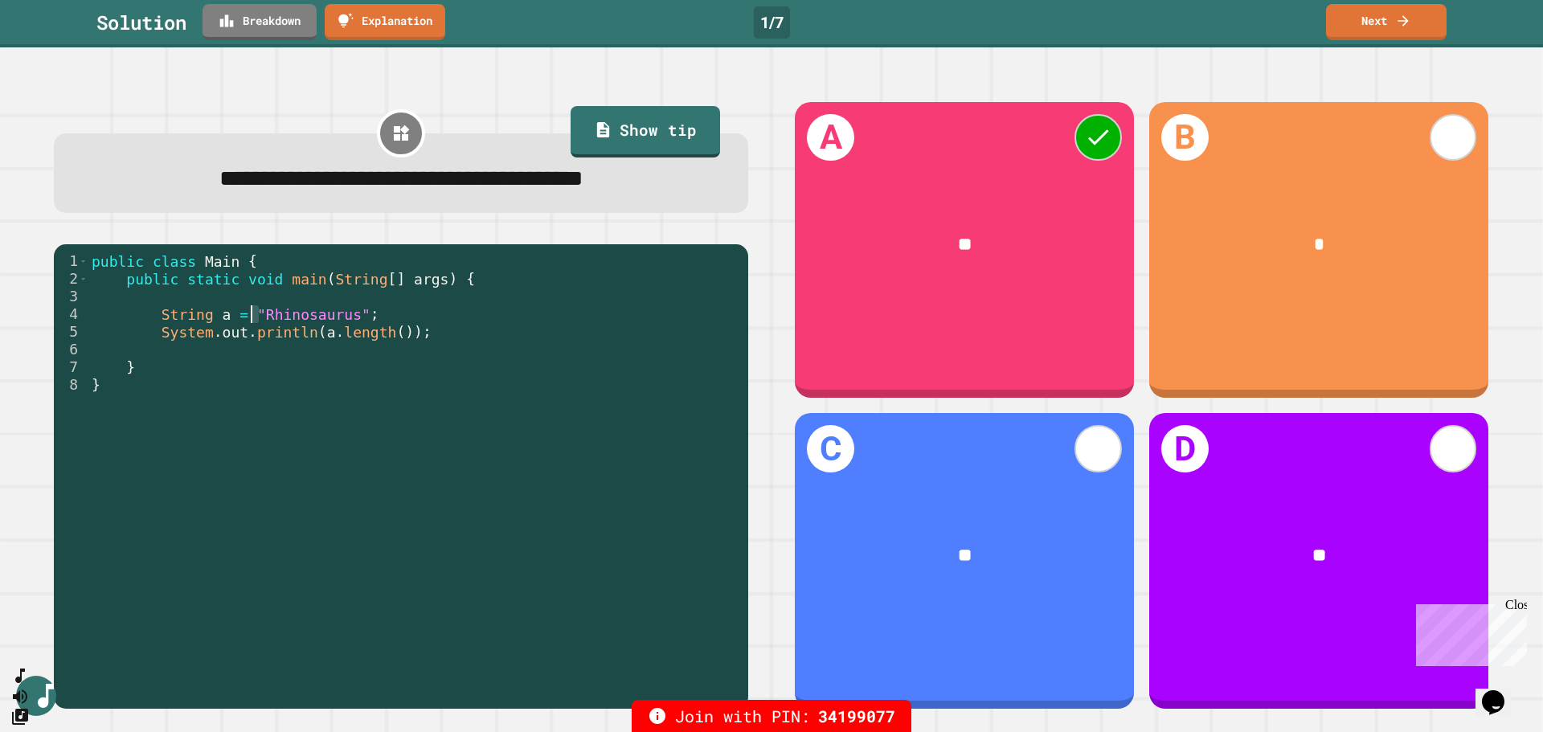
click at [252, 317] on div "public class Main { public static void main ( String [ ] args ) { String a = "R…" at bounding box center [414, 473] width 652 height 442
click at [337, 319] on div "public class Main { public static void main ( String [ ] args ) { String a = "R…" at bounding box center [414, 473] width 652 height 442
click at [1394, 31] on link "Next" at bounding box center [1385, 21] width 117 height 38
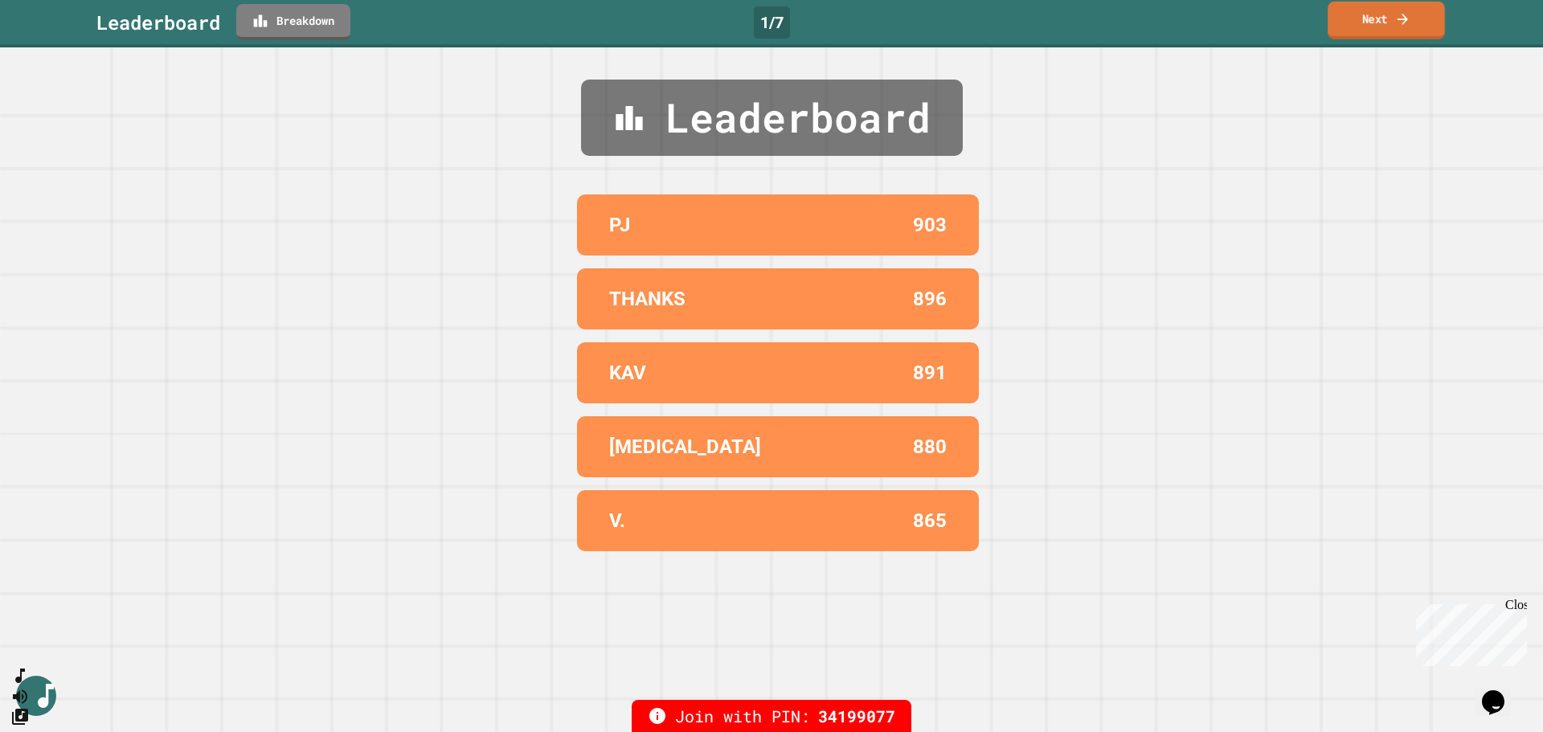
click at [1394, 31] on link "Next" at bounding box center [1385, 21] width 117 height 38
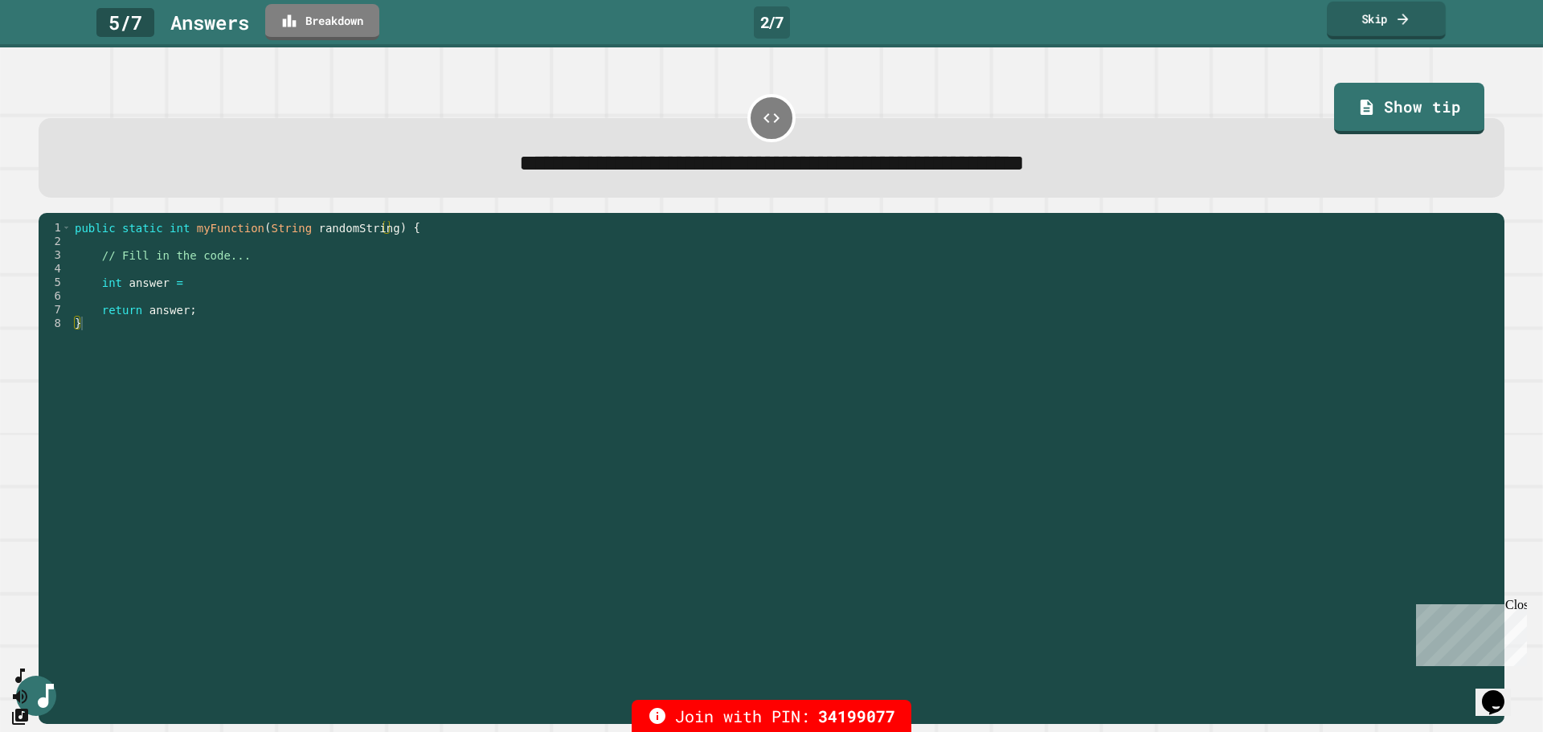
click at [562, 27] on div "5 / 7 Answer s Breakdown 2 / 7 Skip" at bounding box center [771, 22] width 1543 height 36
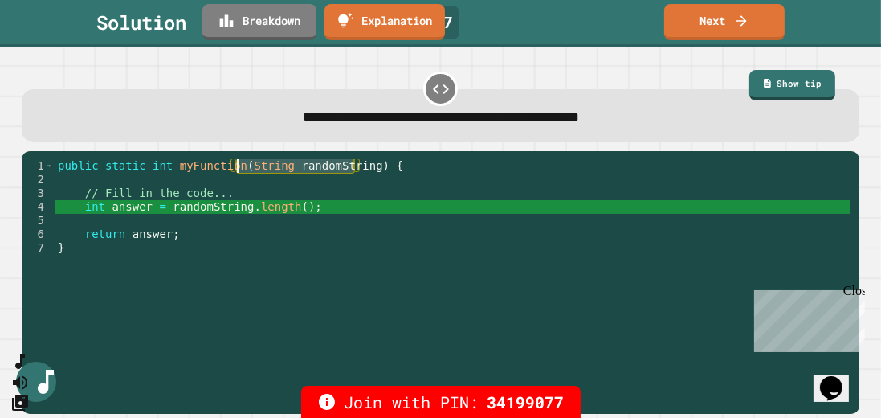
drag, startPoint x: 354, startPoint y: 171, endPoint x: 235, endPoint y: 174, distance: 119.7
click at [235, 174] on div "public static int myFunction ( String randomString ) { // Fill in the code... i…" at bounding box center [453, 282] width 796 height 246
click at [746, 30] on link "Next" at bounding box center [725, 21] width 116 height 38
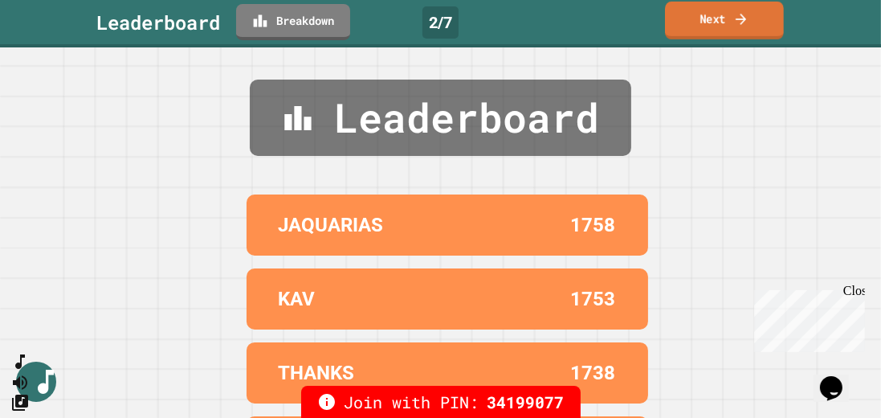
click at [746, 30] on link "Next" at bounding box center [724, 21] width 119 height 38
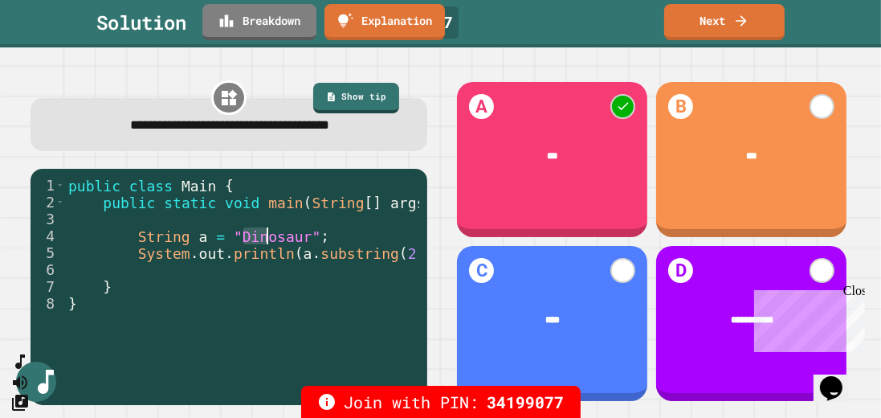
drag, startPoint x: 245, startPoint y: 239, endPoint x: 268, endPoint y: 241, distance: 22.6
click at [268, 241] on div "public class Main { public static void main ( String [ ] args ) { String a = "D…" at bounding box center [247, 286] width 364 height 219
click at [730, 14] on link "Next" at bounding box center [725, 21] width 120 height 38
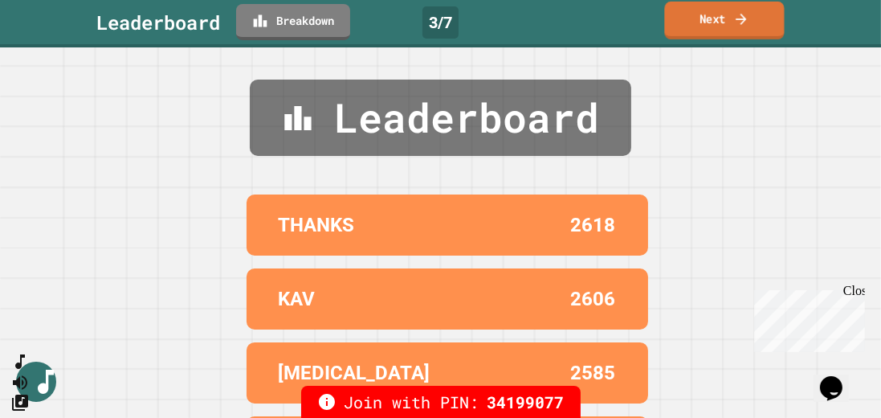
click at [730, 14] on link "Next" at bounding box center [724, 21] width 120 height 38
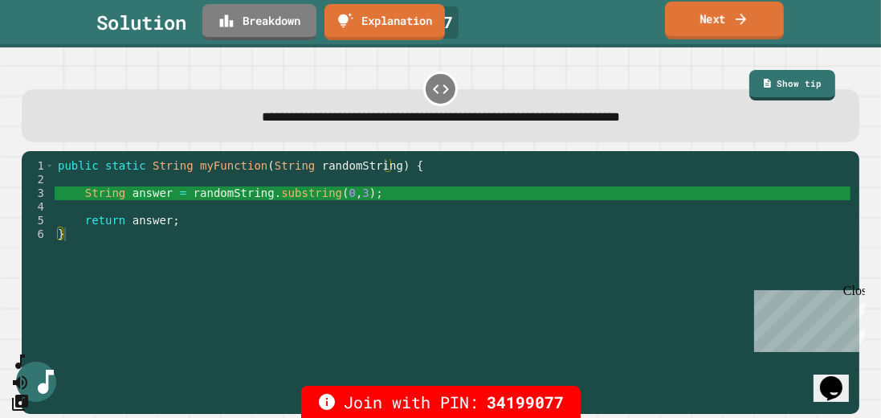
click at [729, 14] on link "Next" at bounding box center [724, 21] width 119 height 38
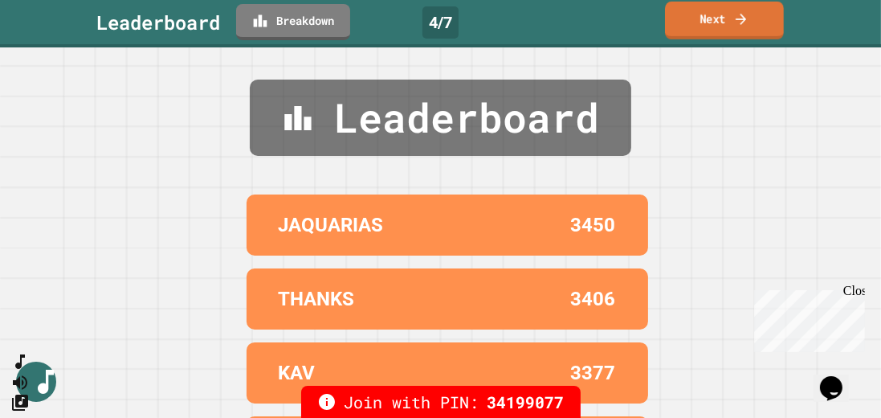
click at [729, 14] on link "Next" at bounding box center [724, 21] width 119 height 38
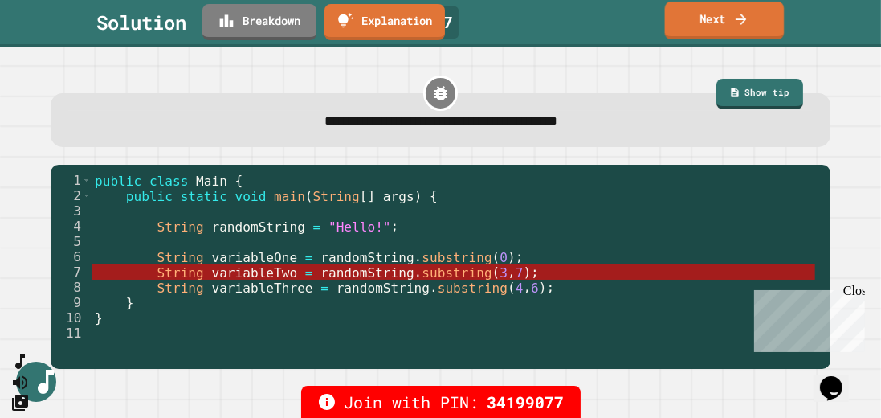
click at [761, 21] on link "Next" at bounding box center [725, 21] width 120 height 38
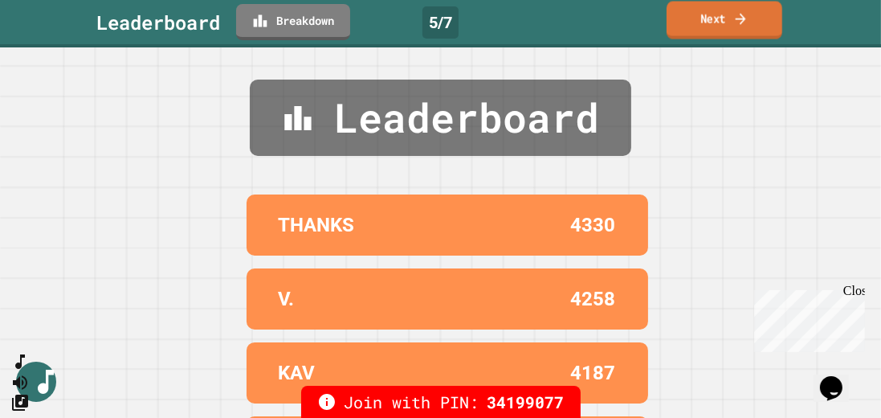
click at [761, 21] on link "Next" at bounding box center [725, 21] width 116 height 38
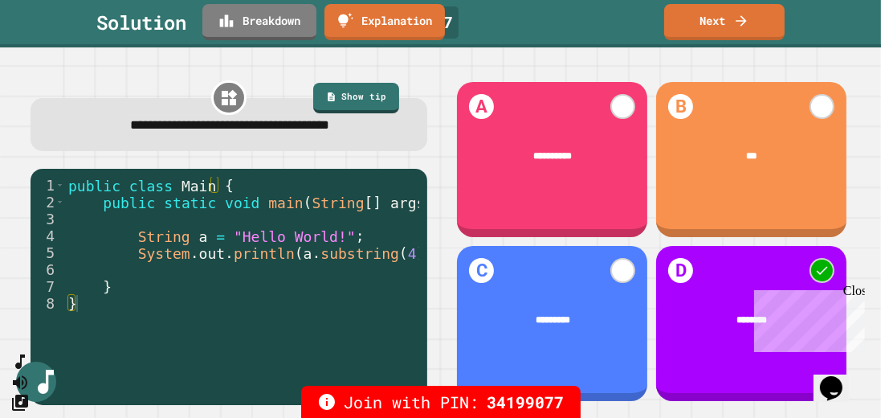
click at [862, 294] on div "Close" at bounding box center [853, 293] width 20 height 20
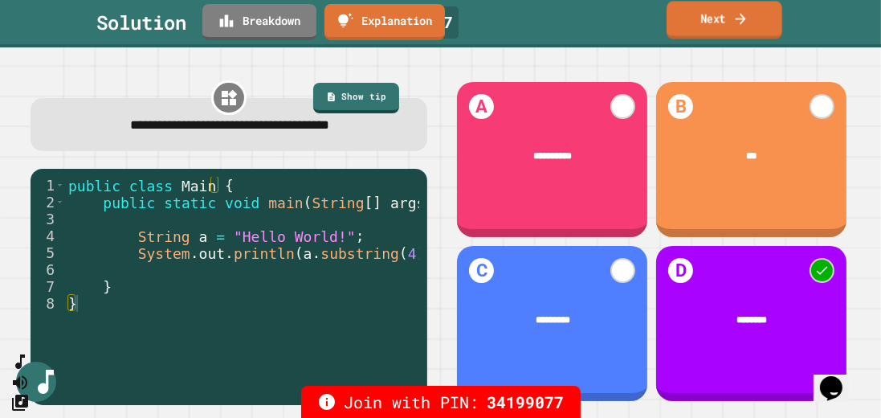
click at [704, 16] on link "Next" at bounding box center [725, 20] width 116 height 38
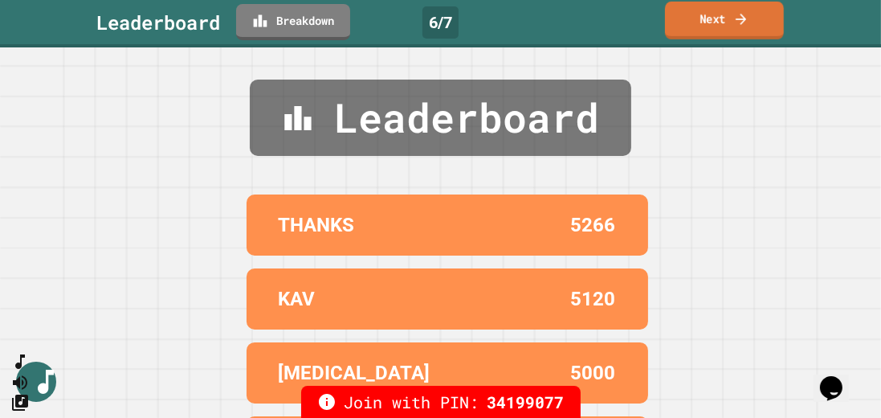
click at [726, 18] on link "Next" at bounding box center [724, 21] width 119 height 38
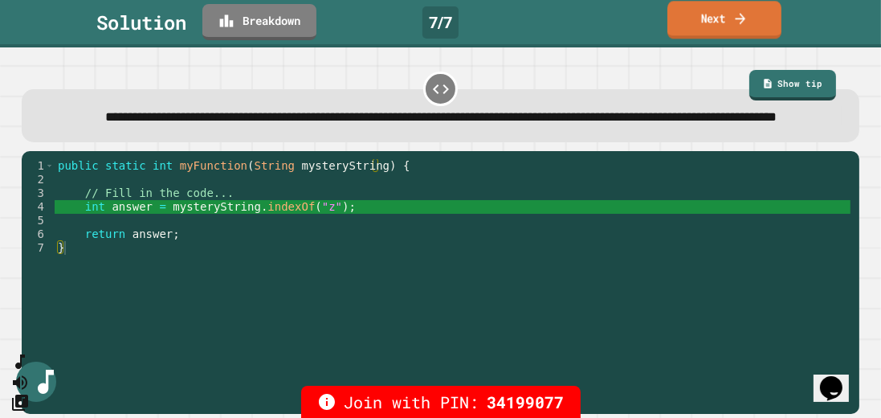
click at [738, 22] on icon at bounding box center [740, 18] width 15 height 17
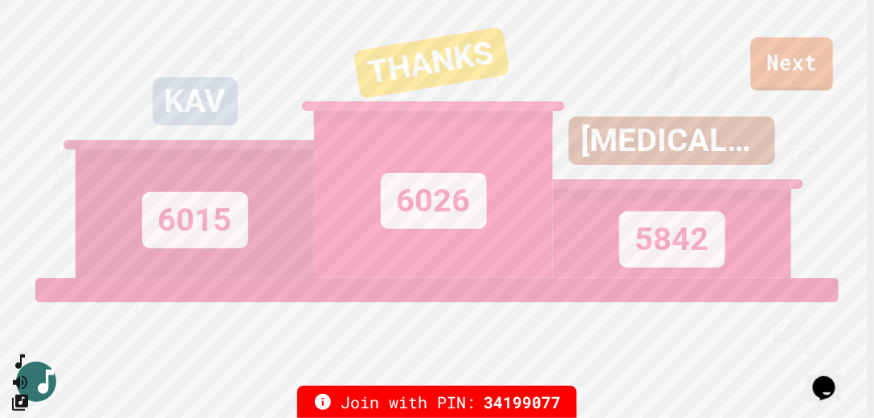
click at [808, 61] on link "Next" at bounding box center [792, 63] width 83 height 53
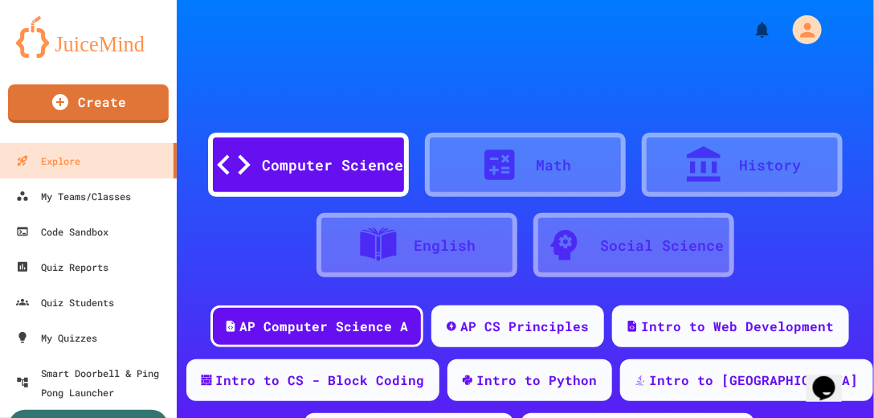
drag, startPoint x: 311, startPoint y: 76, endPoint x: 317, endPoint y: 69, distance: 8.5
click at [317, 69] on div "Computer Science Math History English Social Science" at bounding box center [525, 172] width 697 height 217
click at [261, 59] on div "Computer Science Math History English Social Science AP Computer Science A AP C…" at bounding box center [525, 241] width 697 height 483
